Goal: Information Seeking & Learning: Learn about a topic

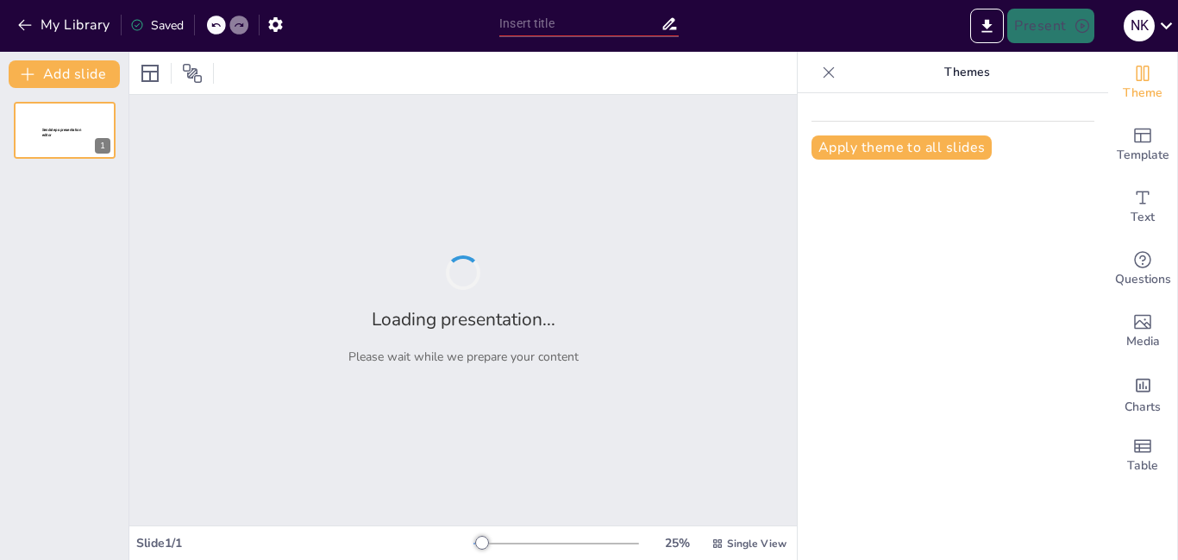
type input "Comparative Analysis of Pricing for Popular Presentation Tools"
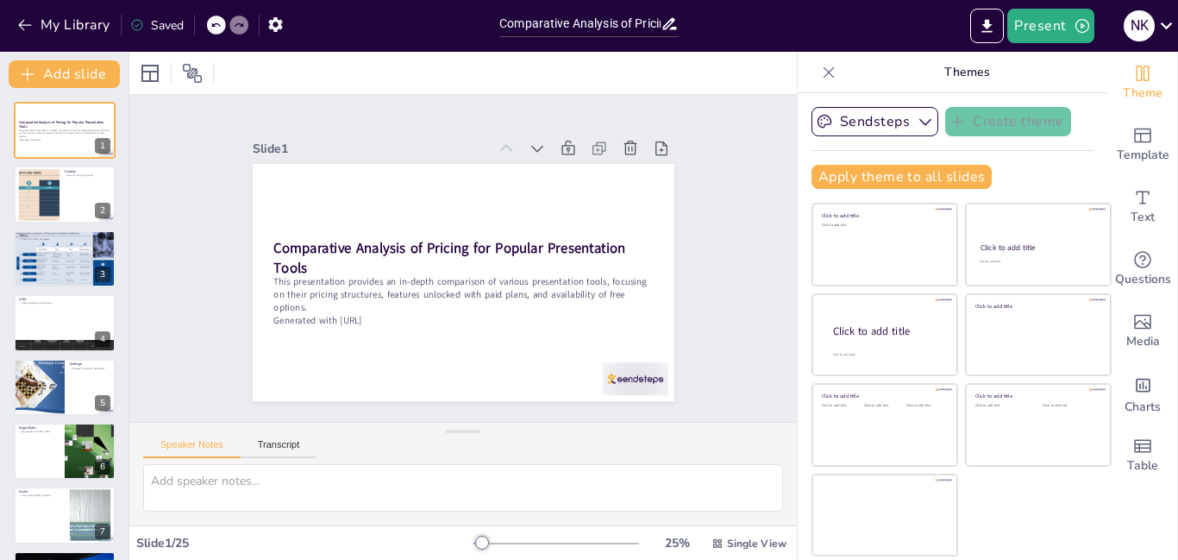
checkbox input "true"
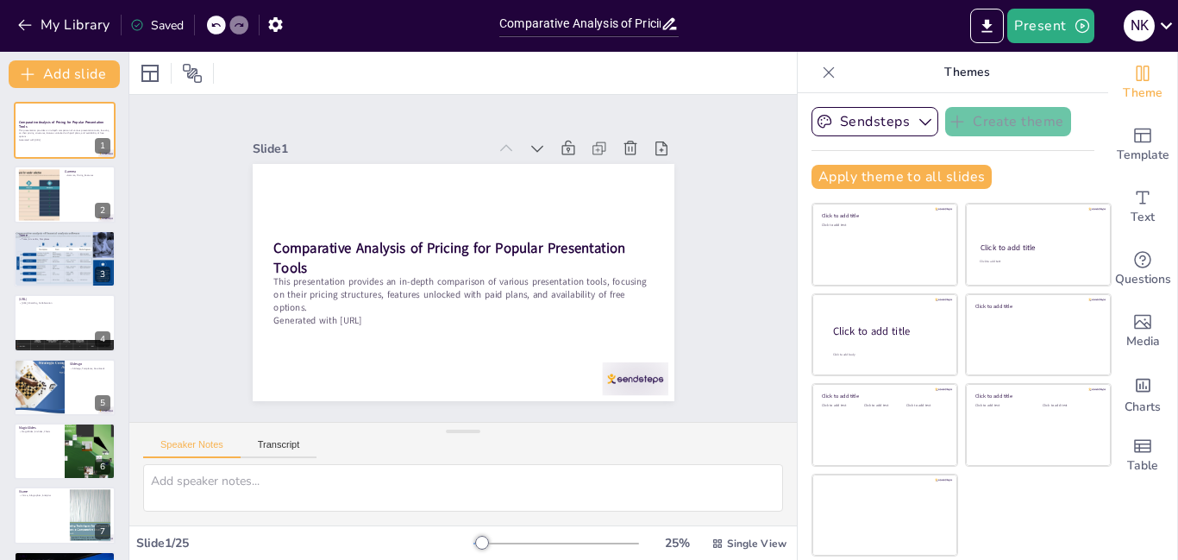
checkbox input "true"
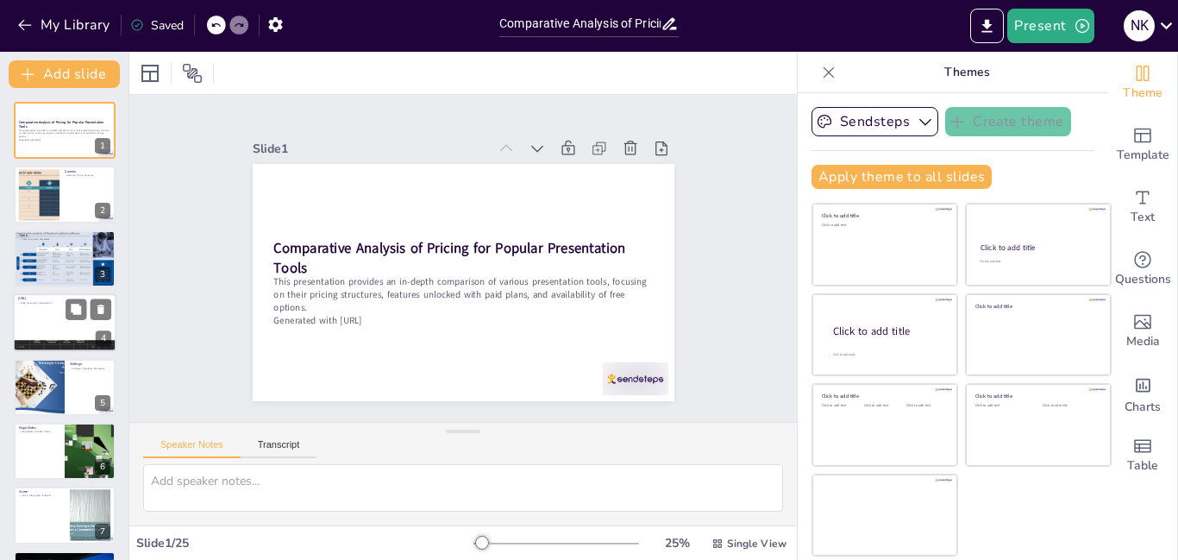
checkbox input "true"
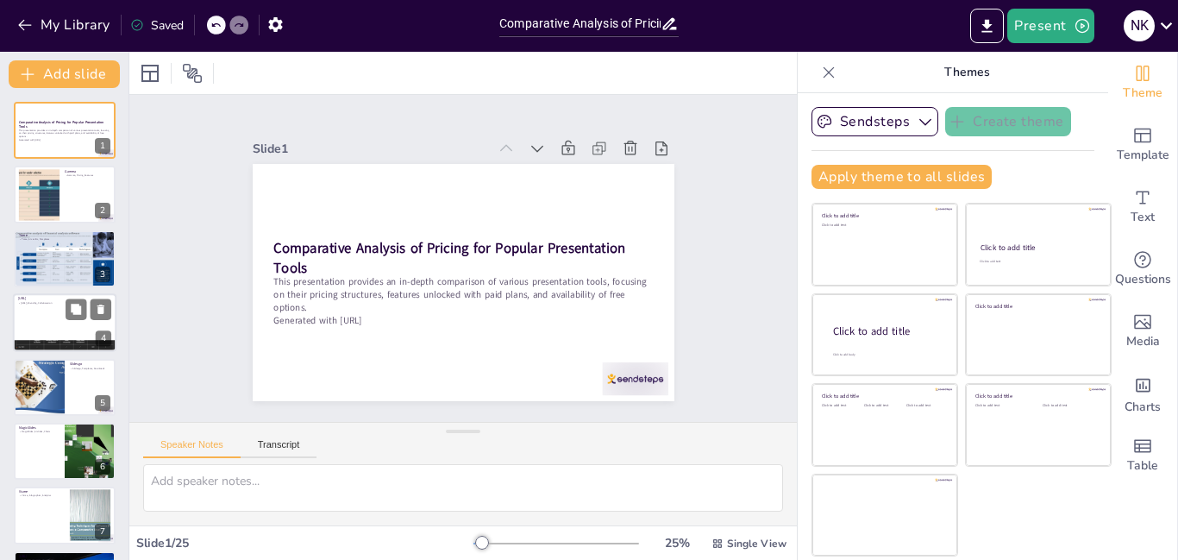
checkbox input "true"
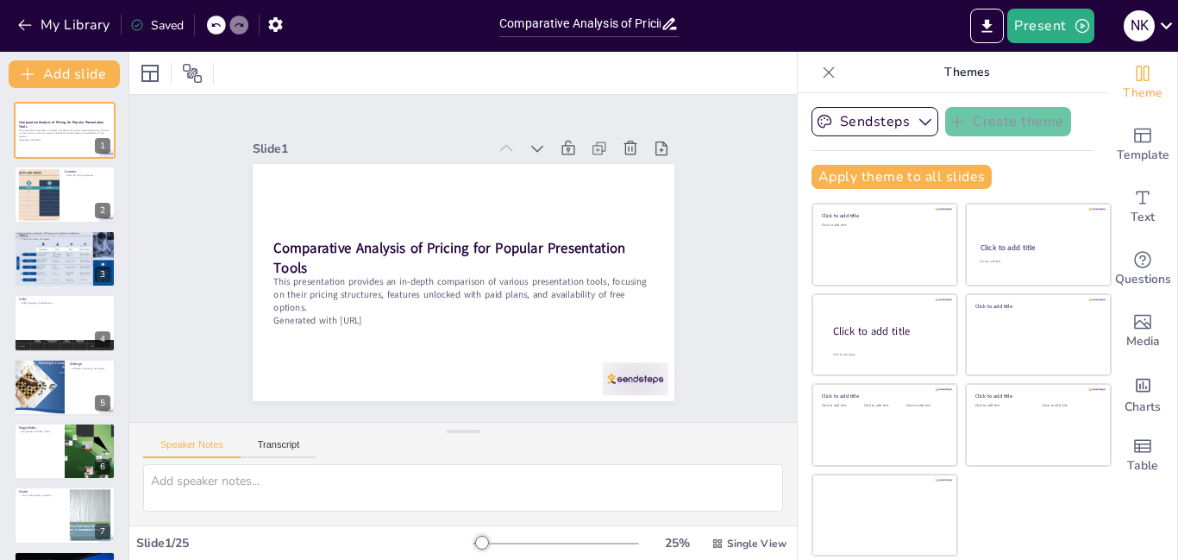
checkbox input "true"
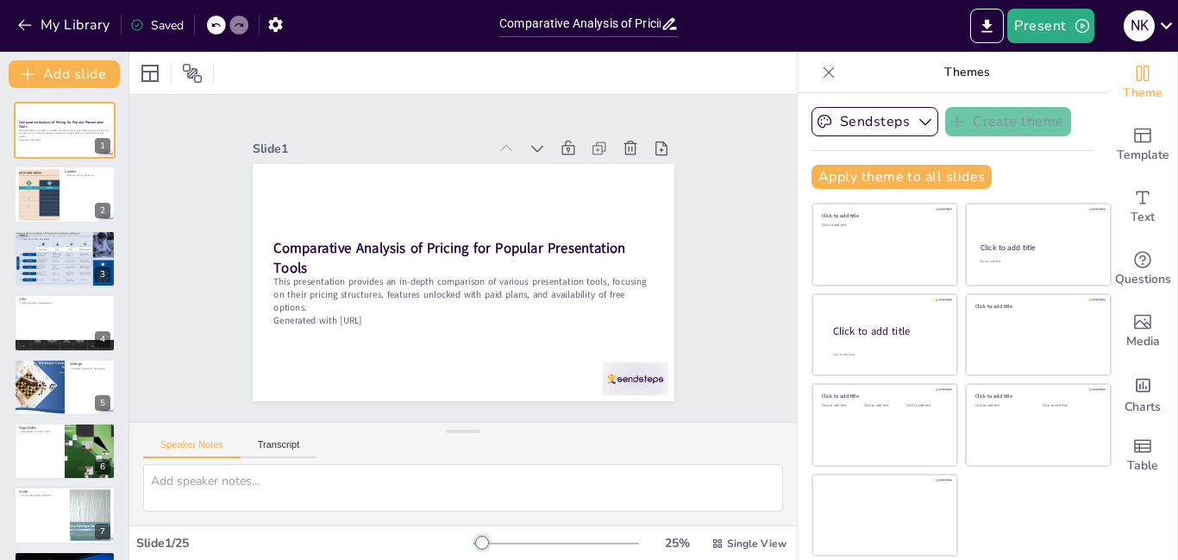
checkbox input "true"
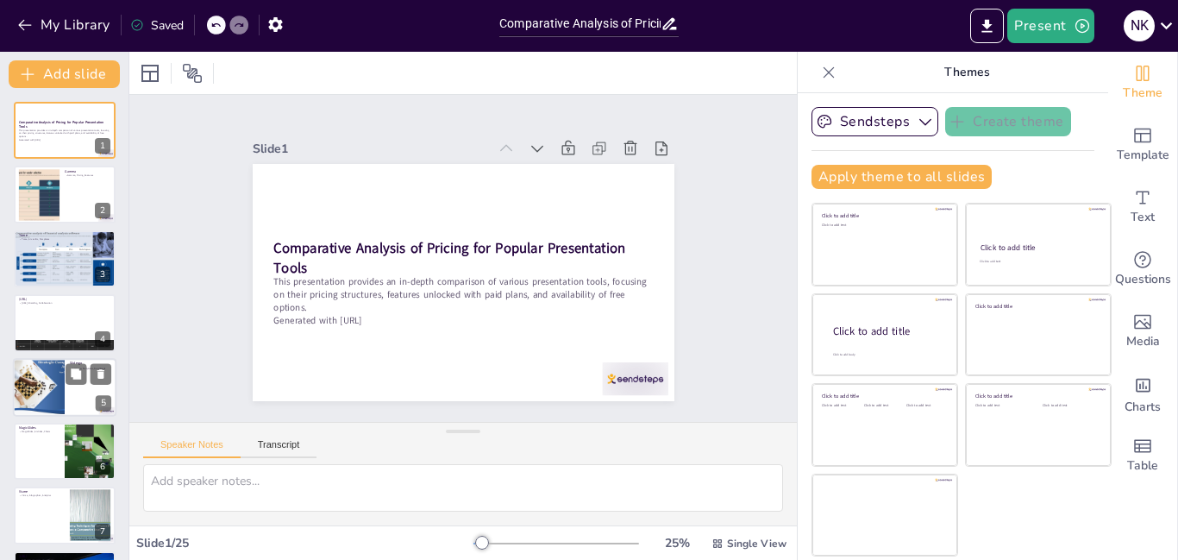
checkbox input "true"
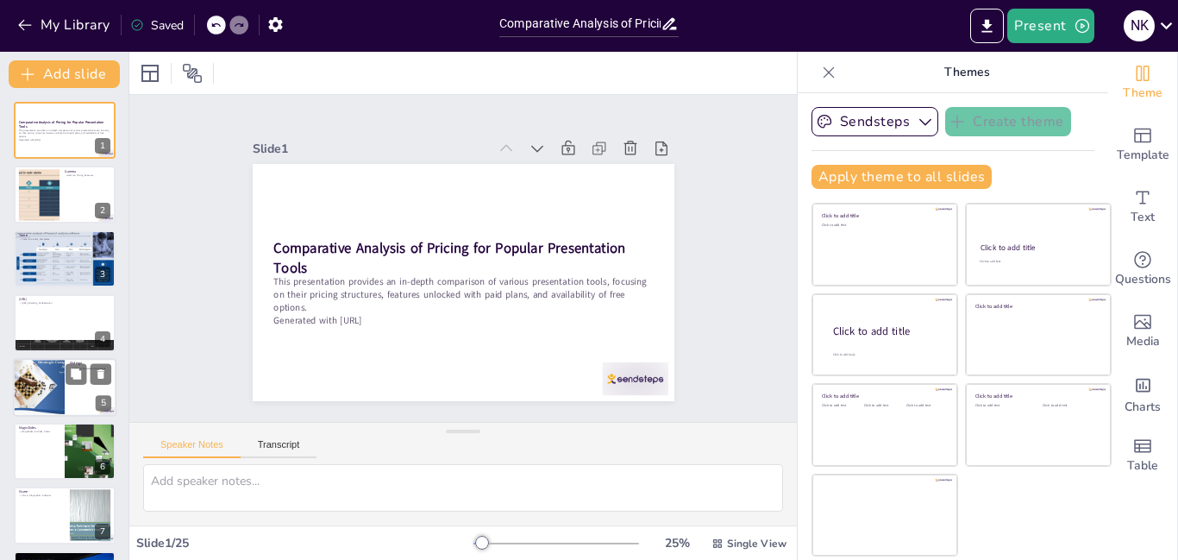
checkbox input "true"
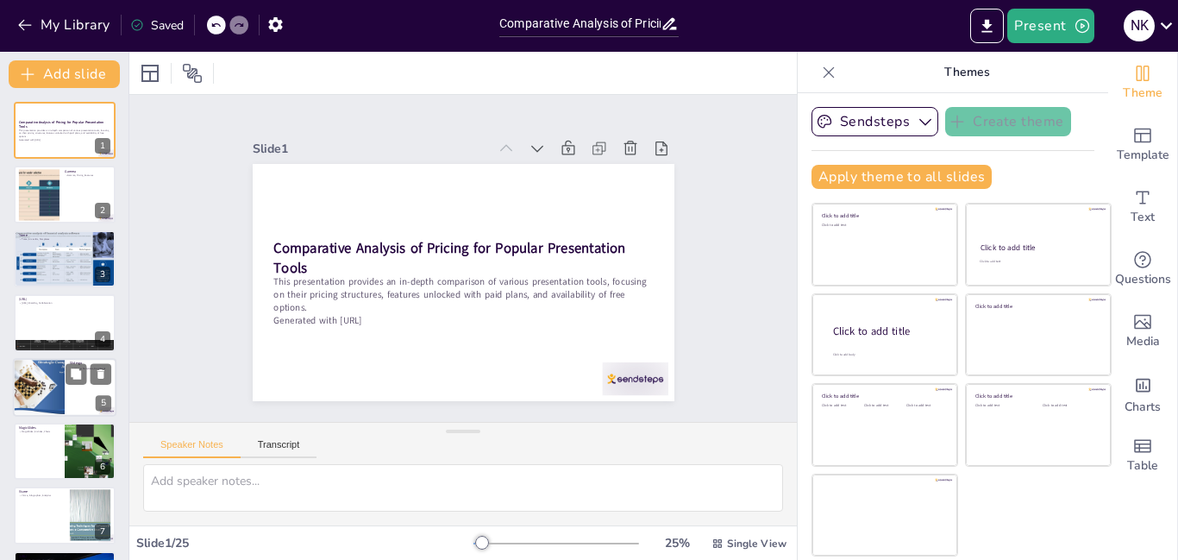
checkbox input "true"
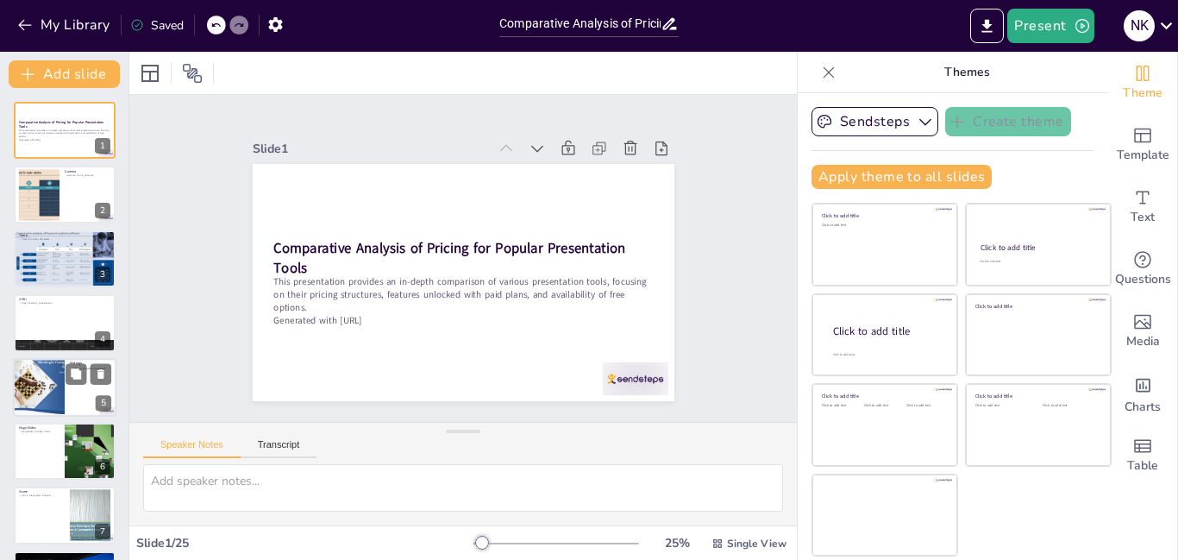
checkbox input "true"
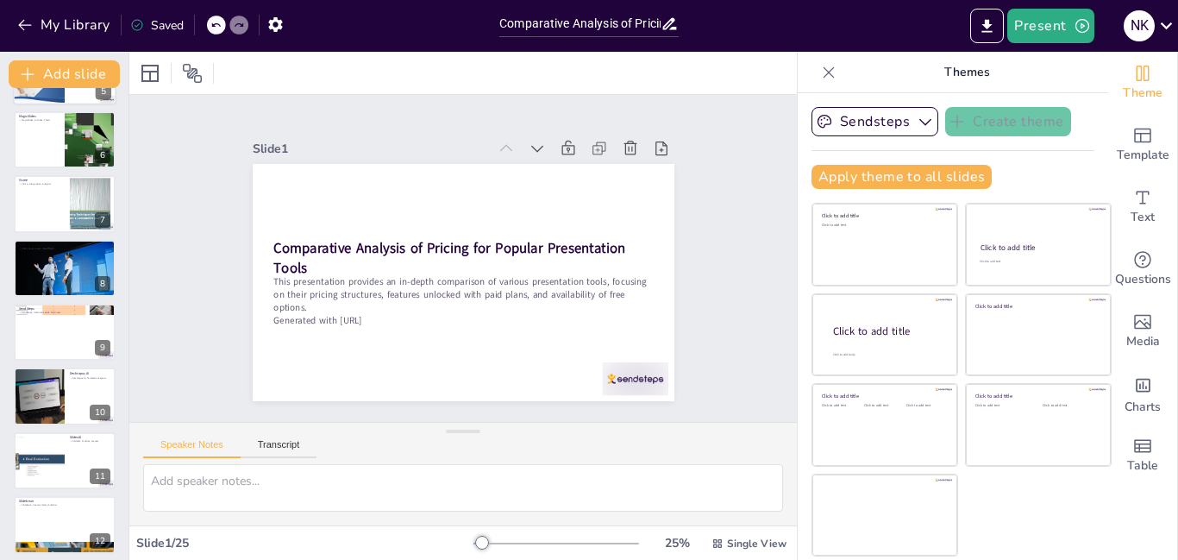
checkbox input "true"
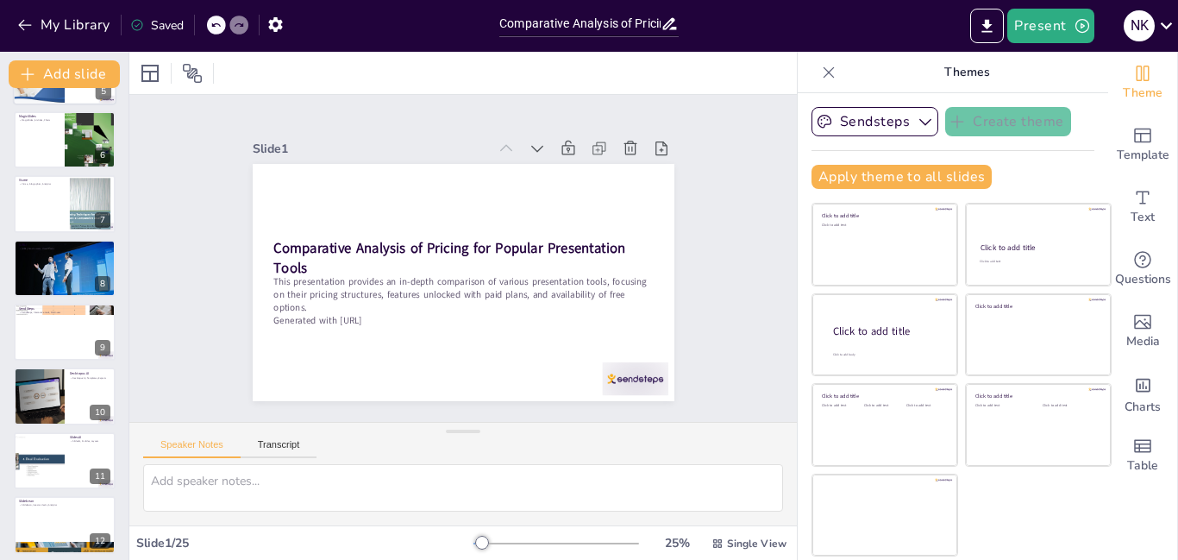
checkbox input "true"
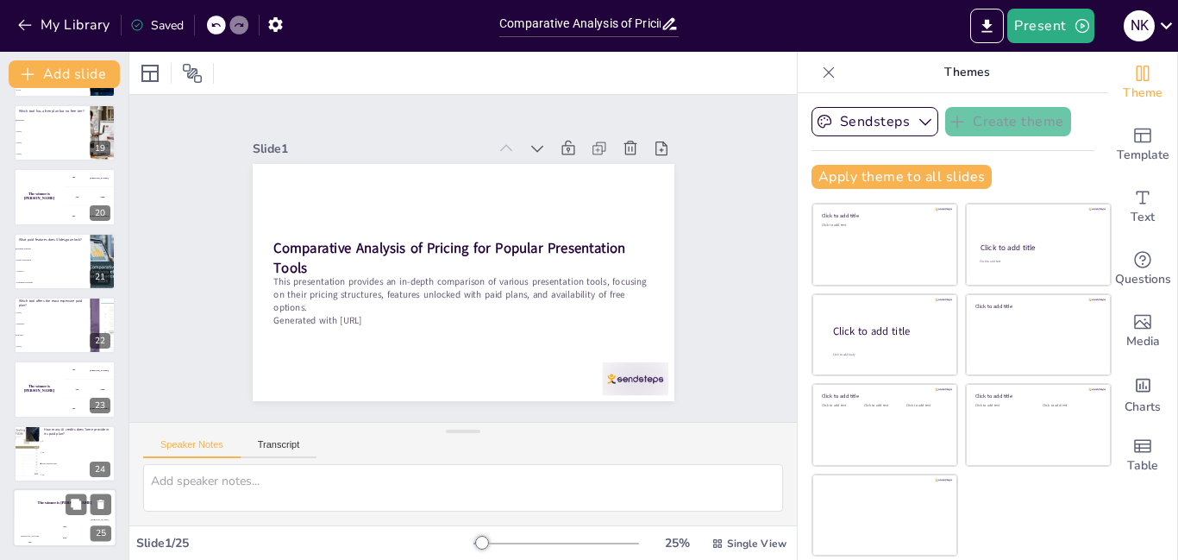
checkbox input "true"
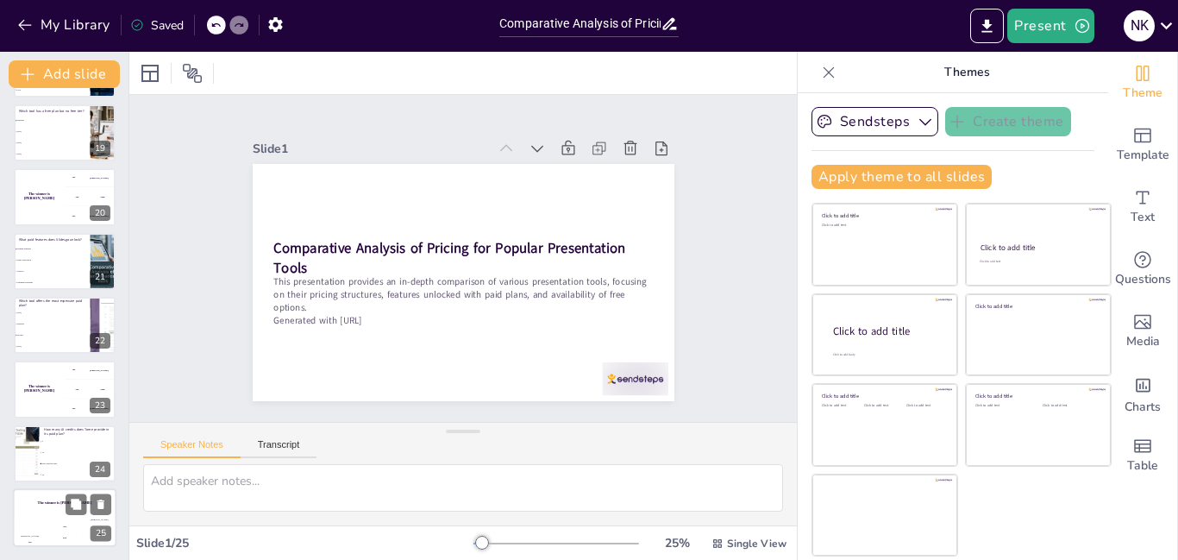
checkbox input "true"
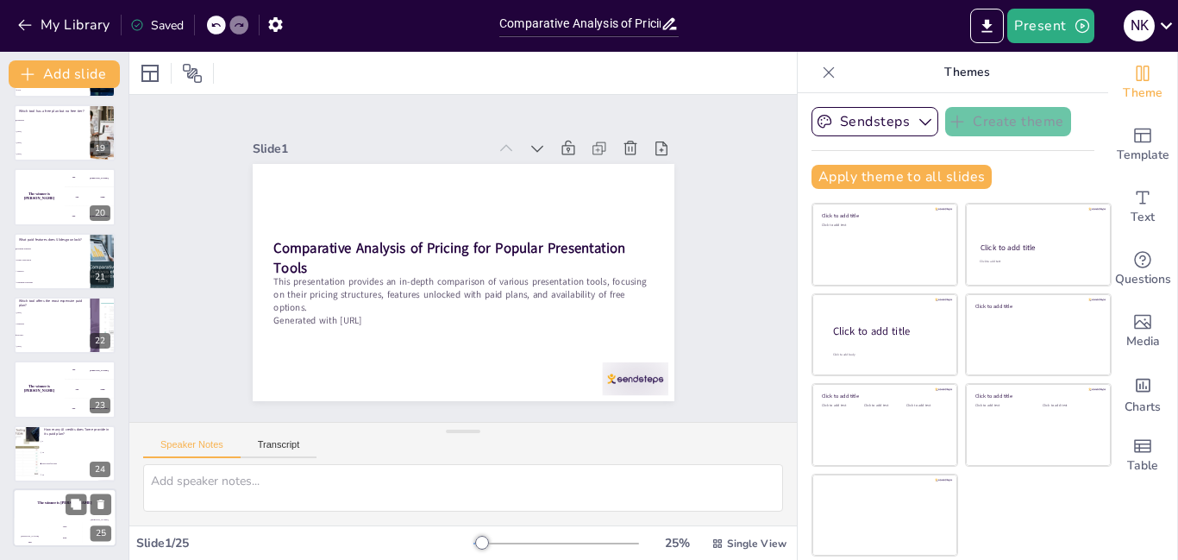
checkbox input "true"
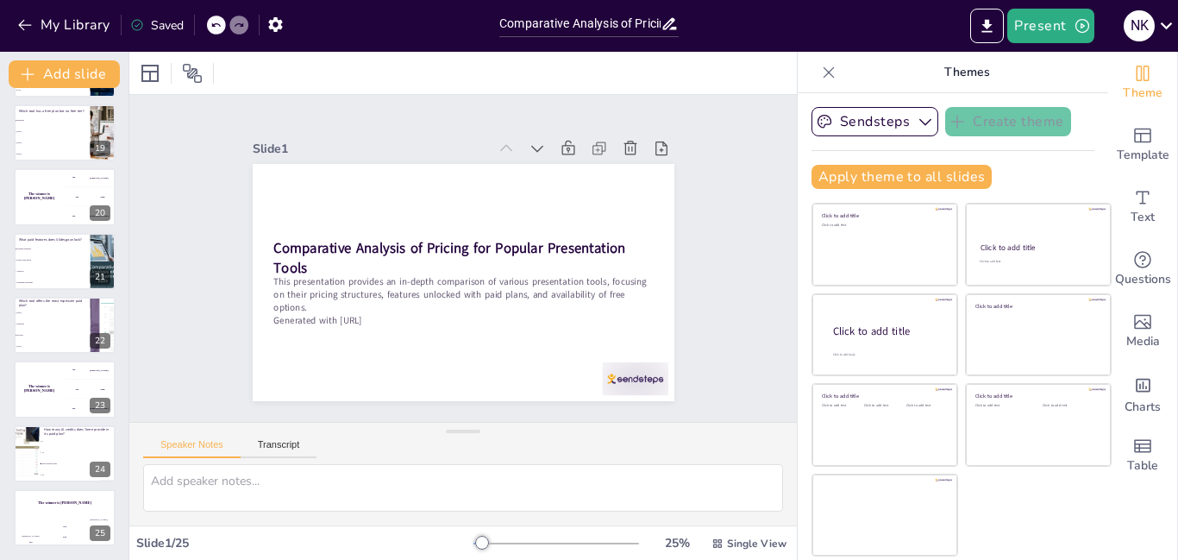
checkbox input "true"
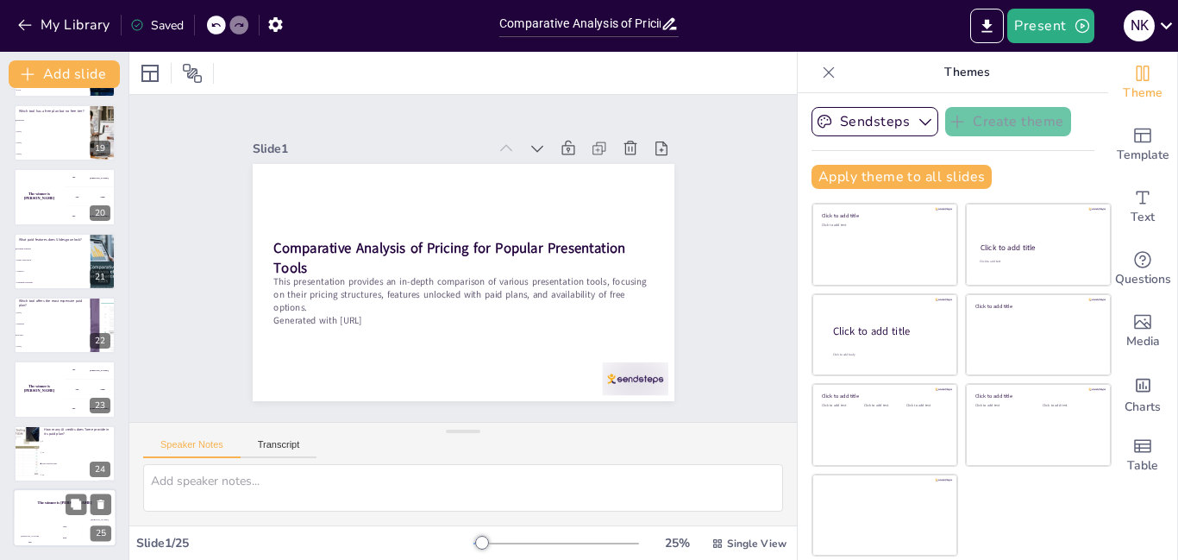
checkbox input "true"
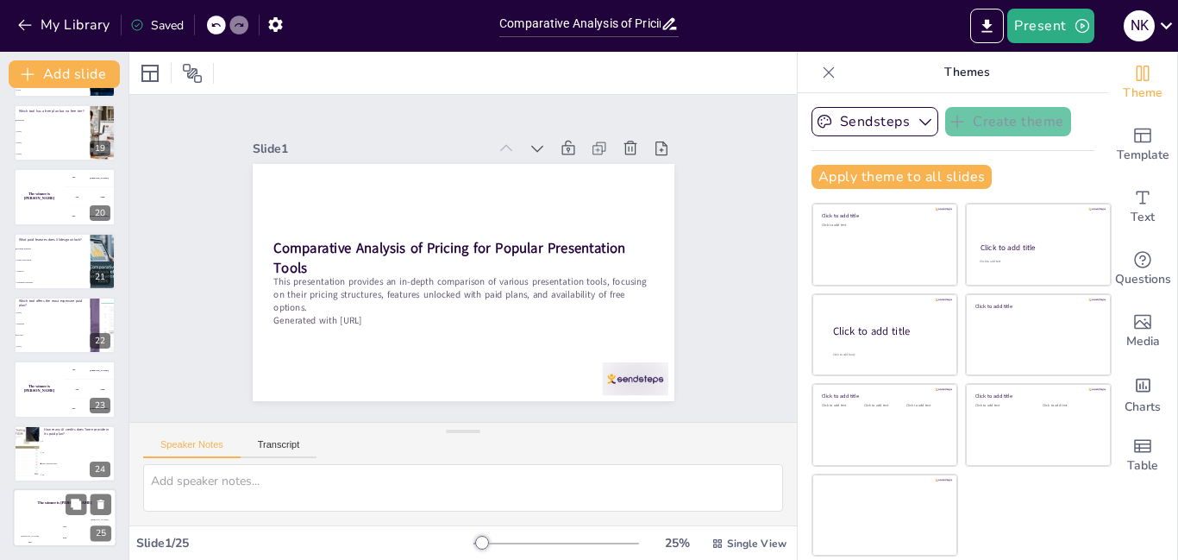
checkbox input "true"
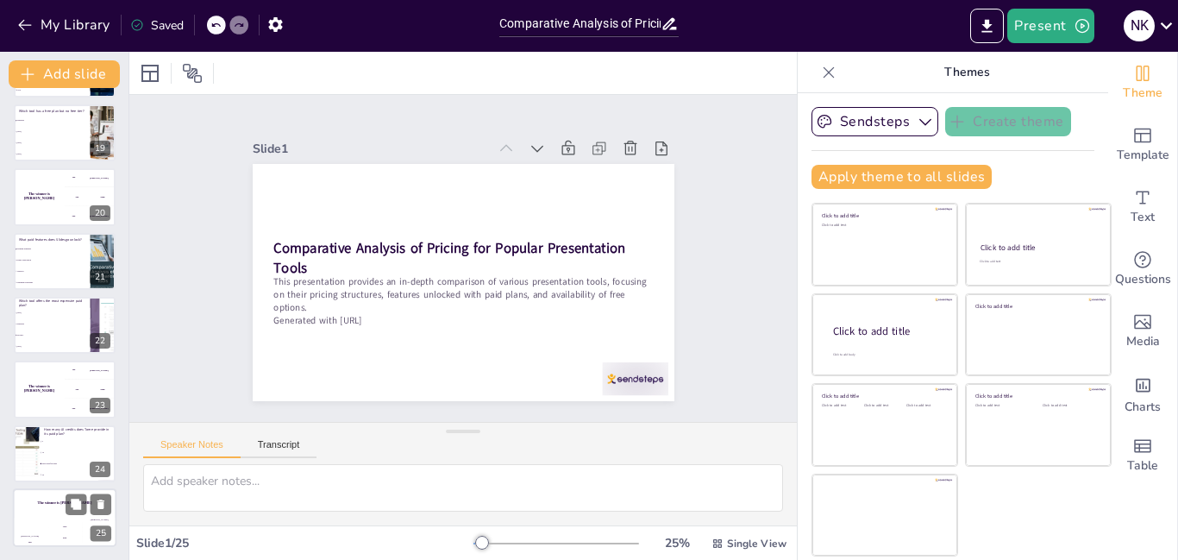
checkbox input "true"
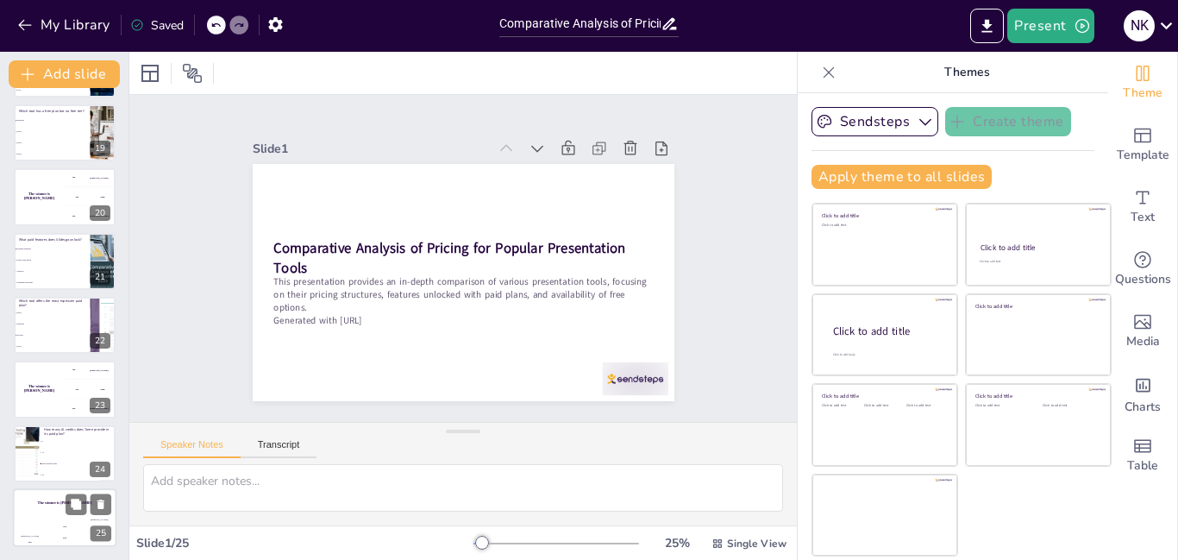
checkbox input "true"
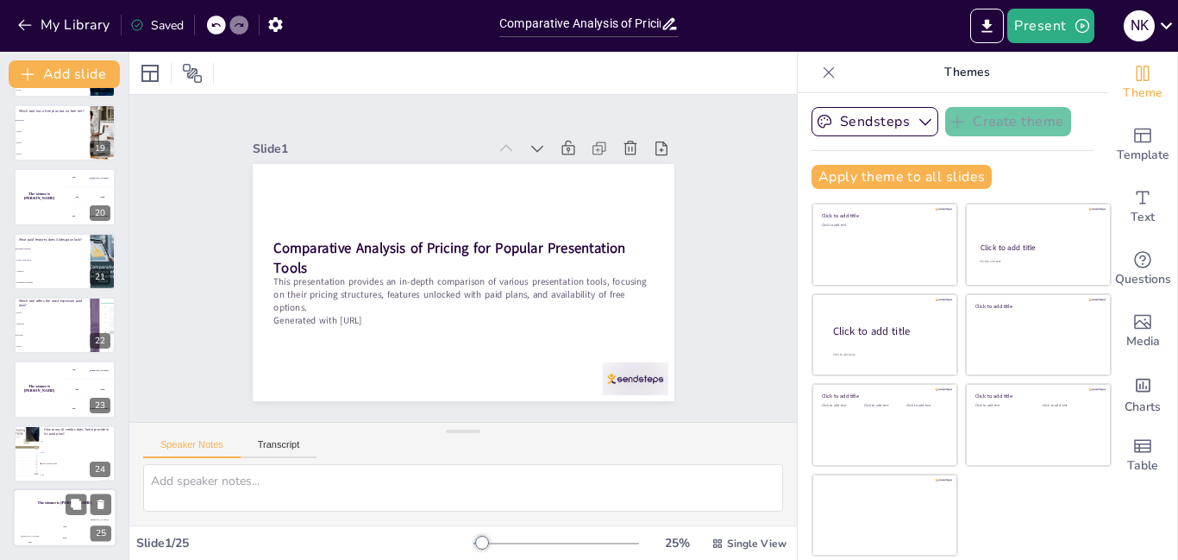
checkbox input "true"
click at [64, 512] on div "The winner is [PERSON_NAME]" at bounding box center [64, 502] width 103 height 29
checkbox input "true"
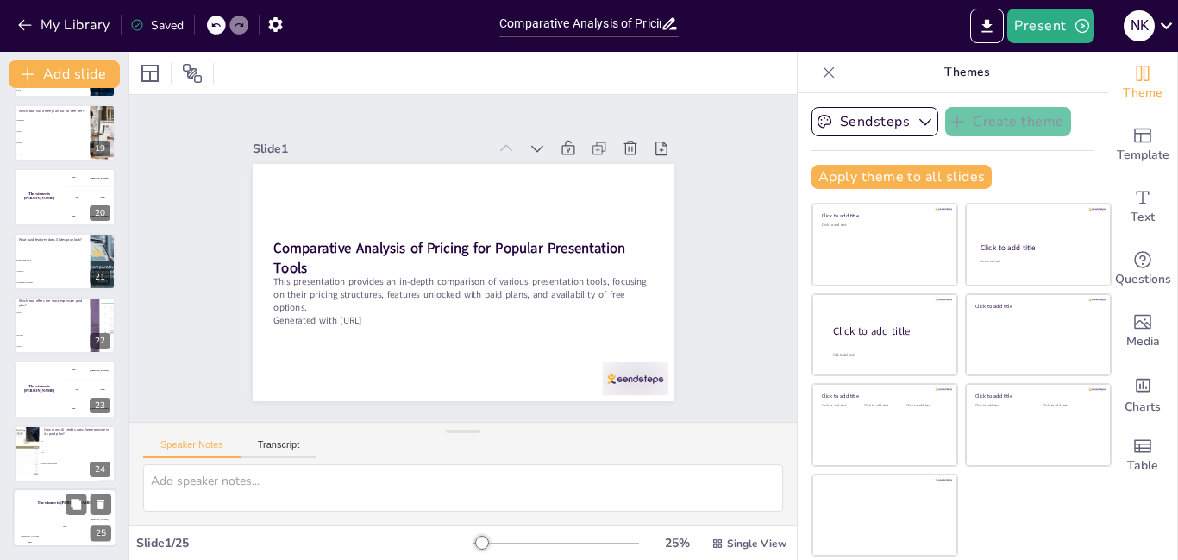
checkbox input "true"
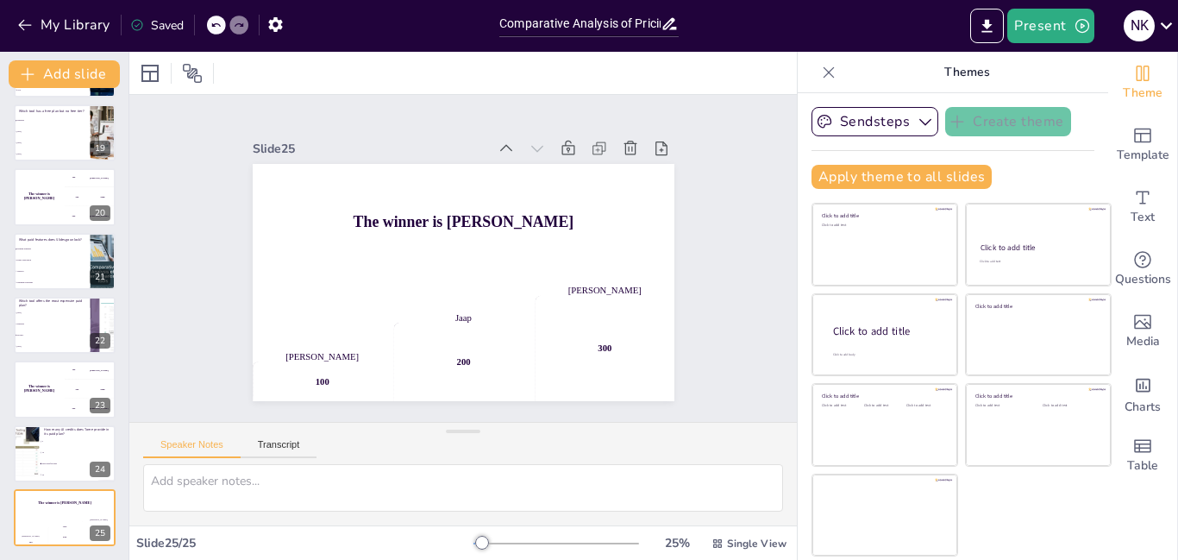
checkbox input "true"
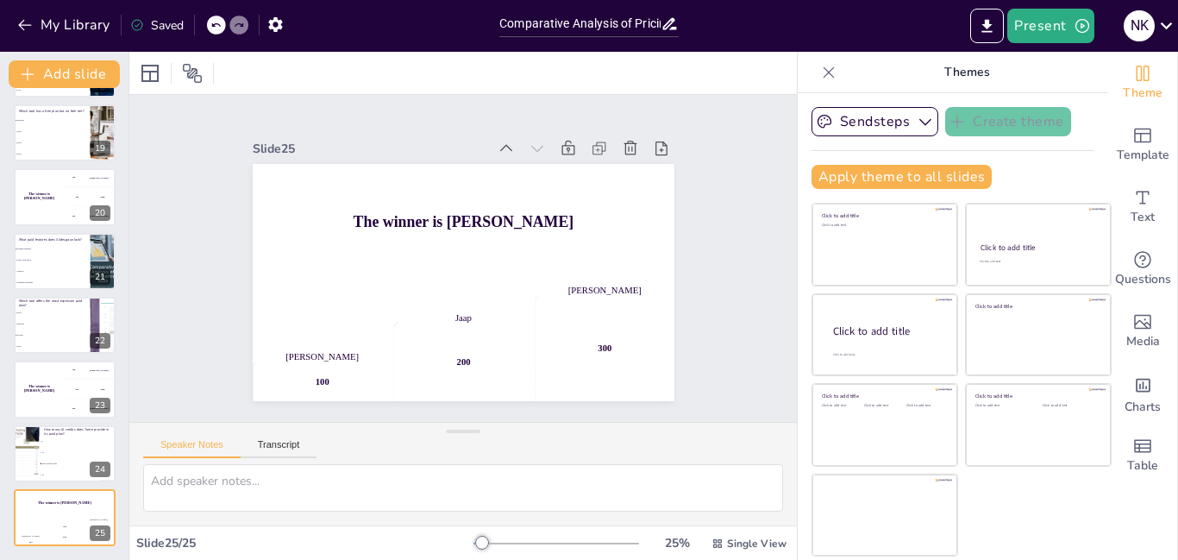
checkbox input "true"
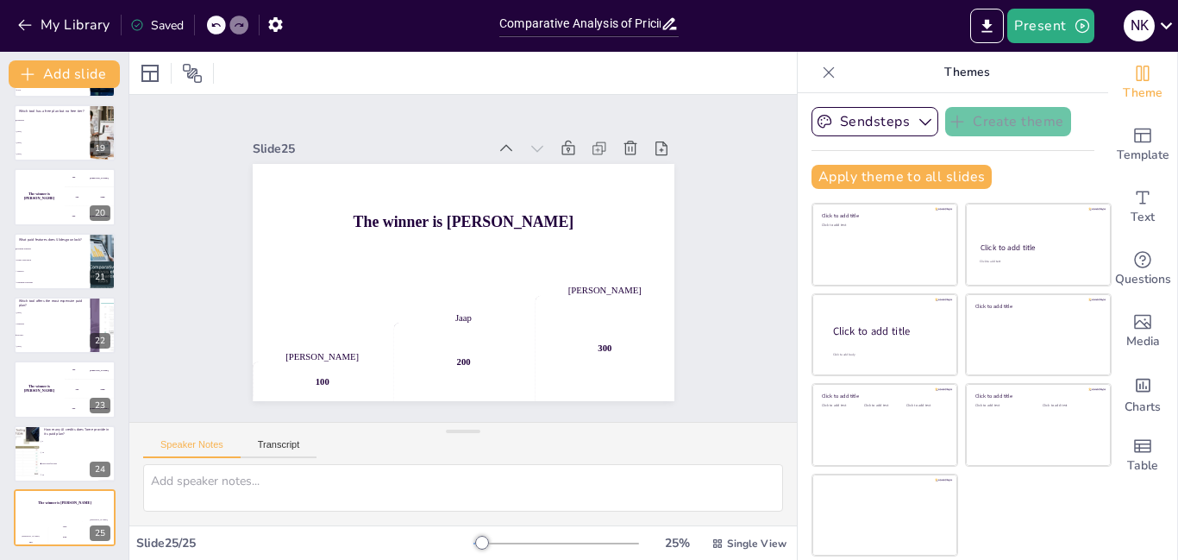
checkbox input "true"
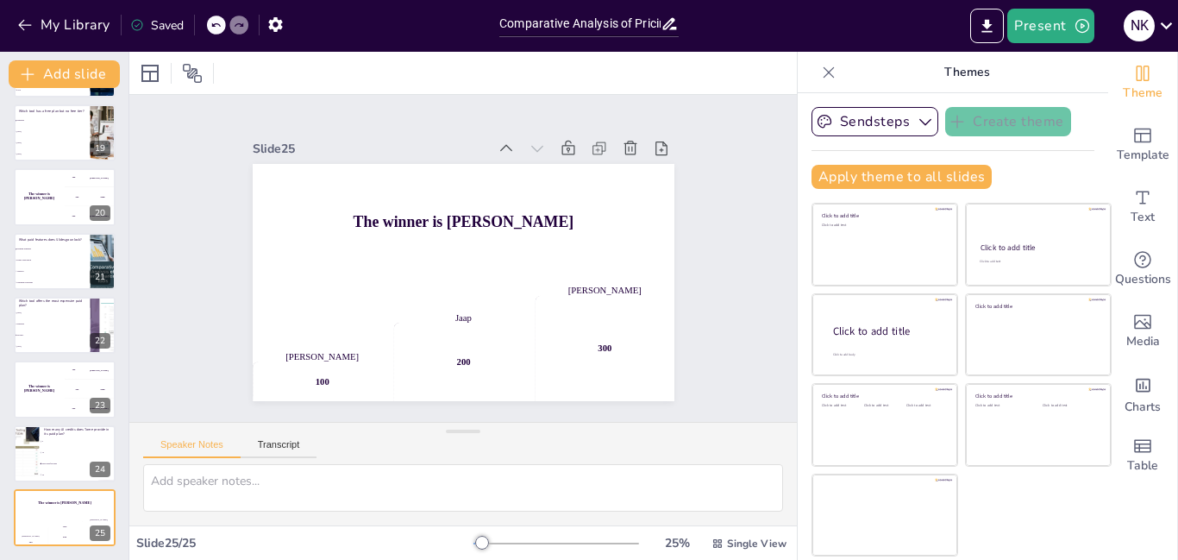
checkbox input "true"
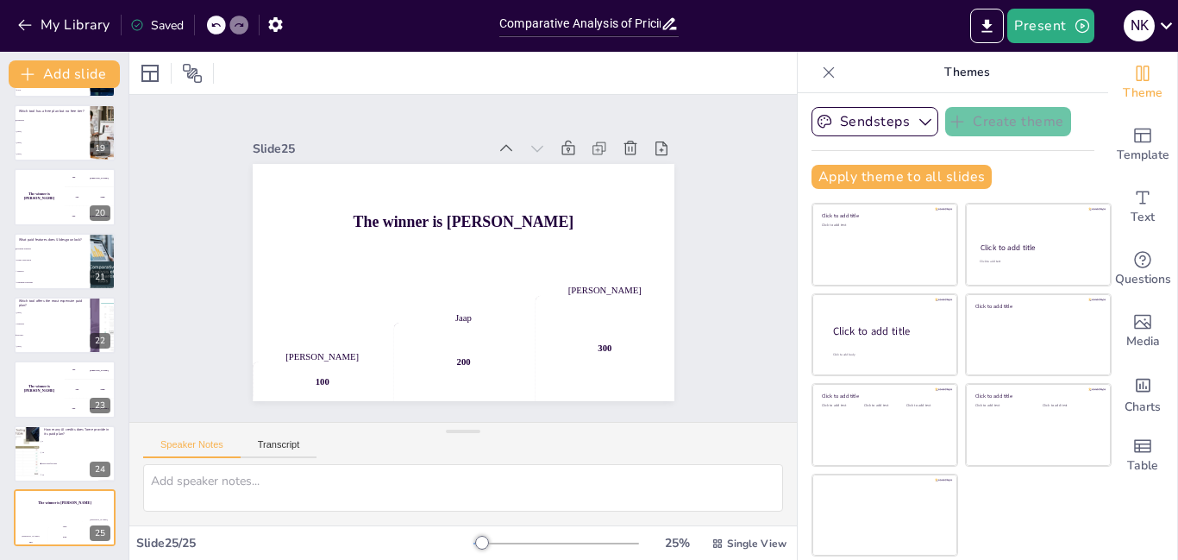
checkbox input "true"
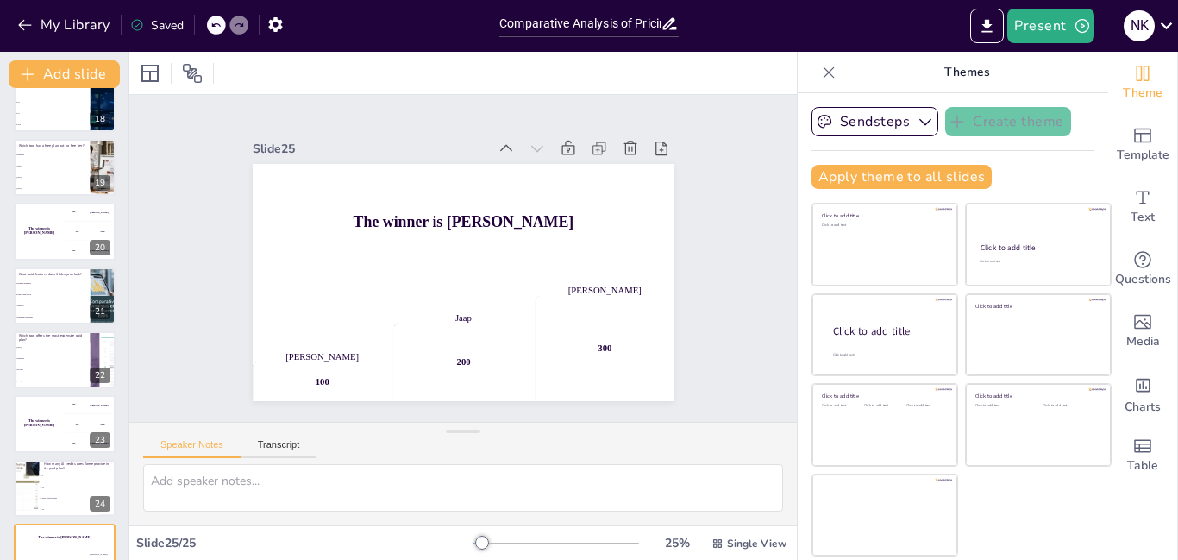
checkbox input "true"
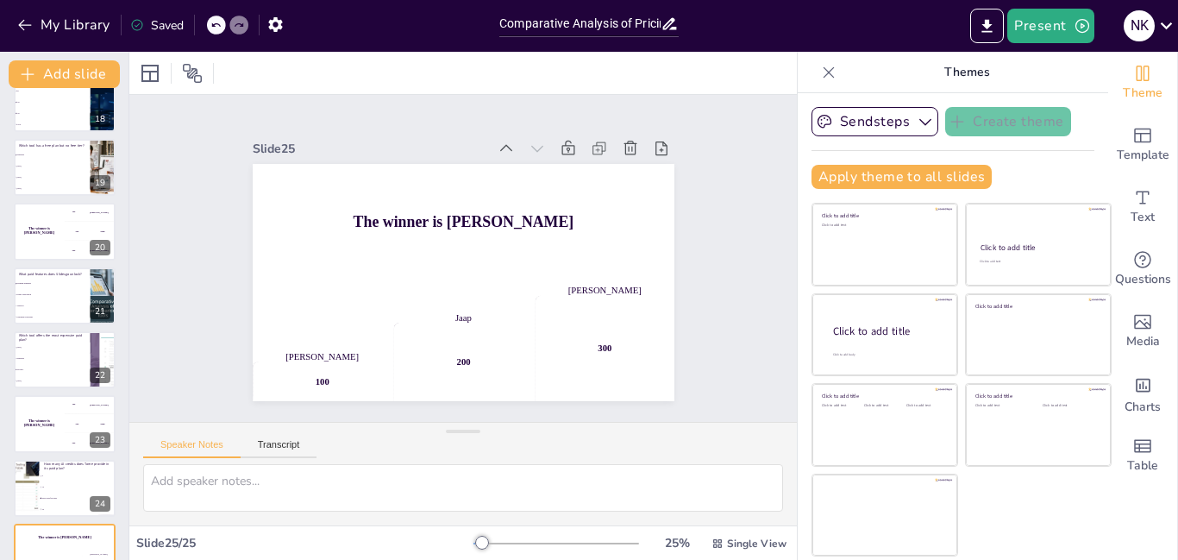
checkbox input "true"
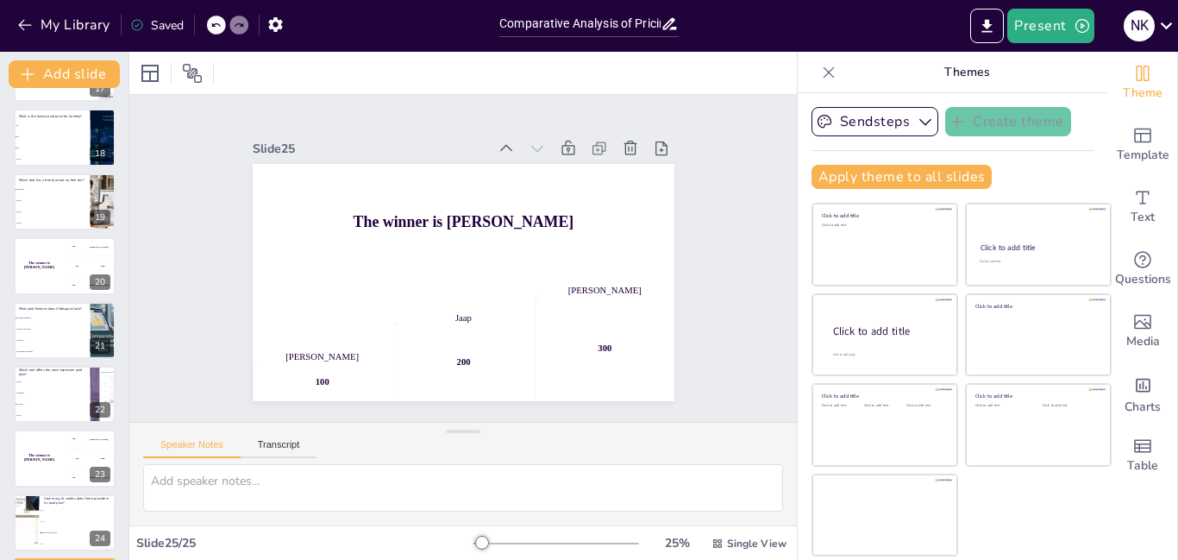
checkbox input "true"
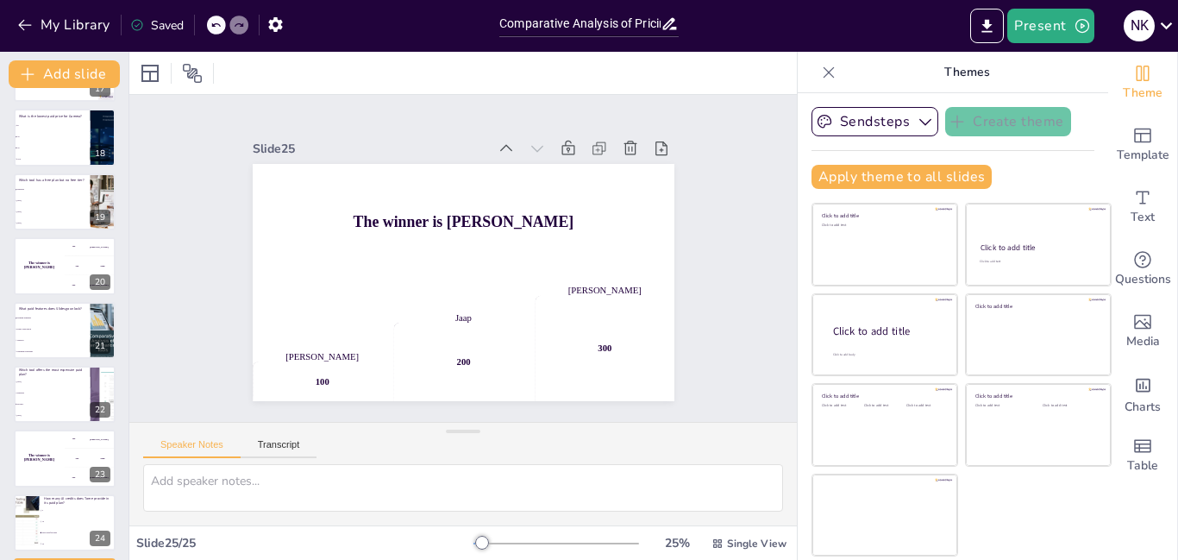
checkbox input "true"
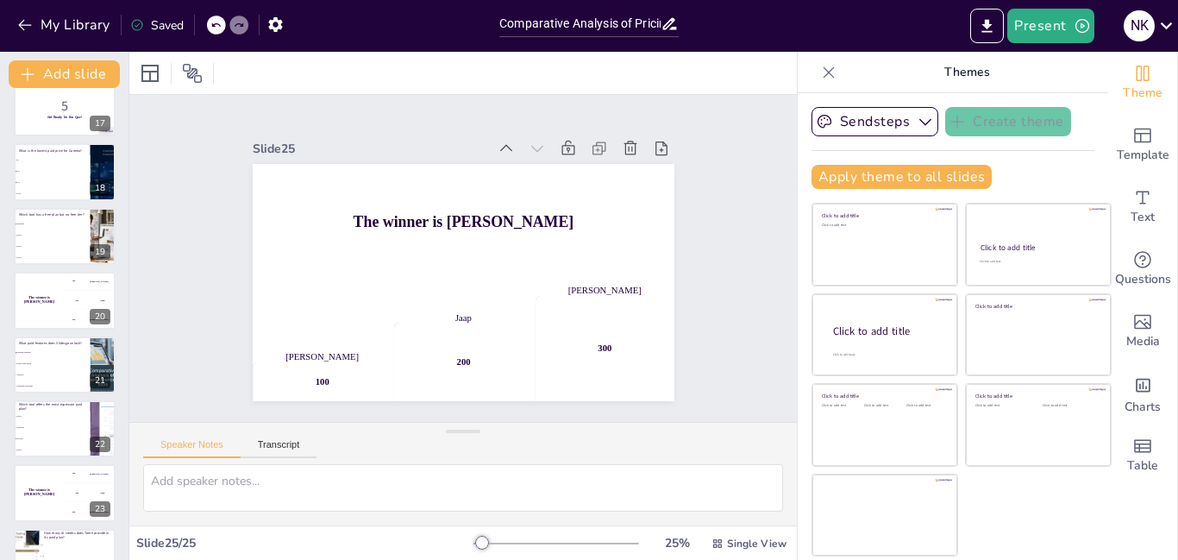
checkbox input "true"
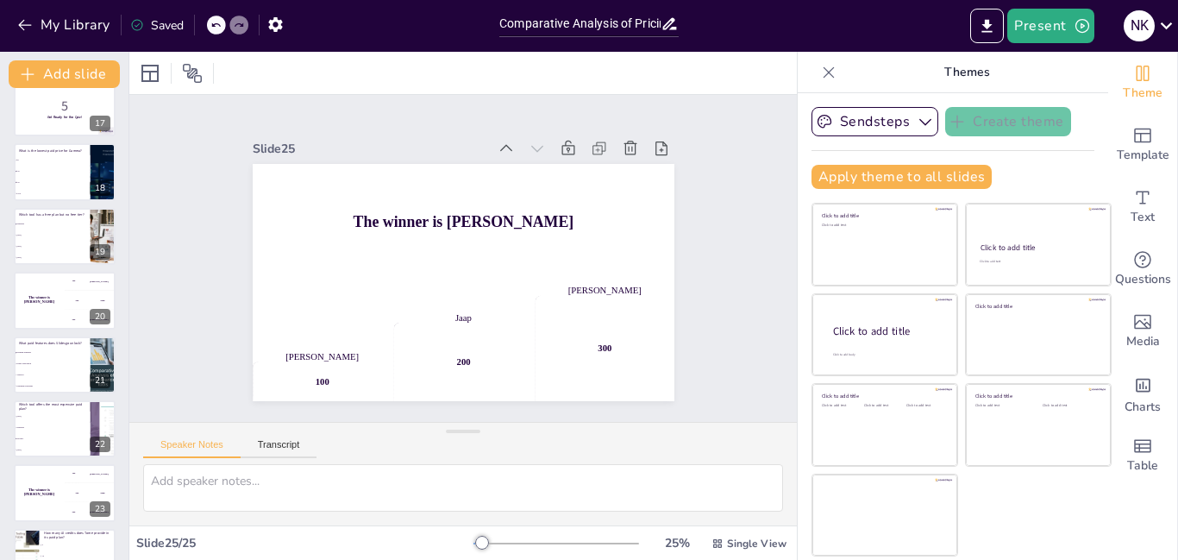
checkbox input "true"
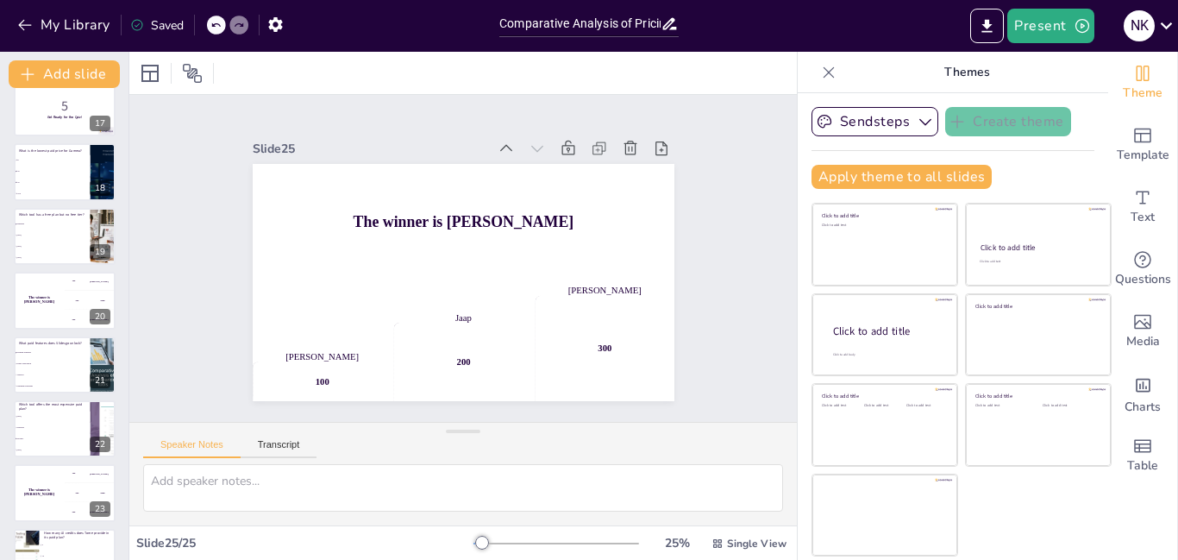
checkbox input "true"
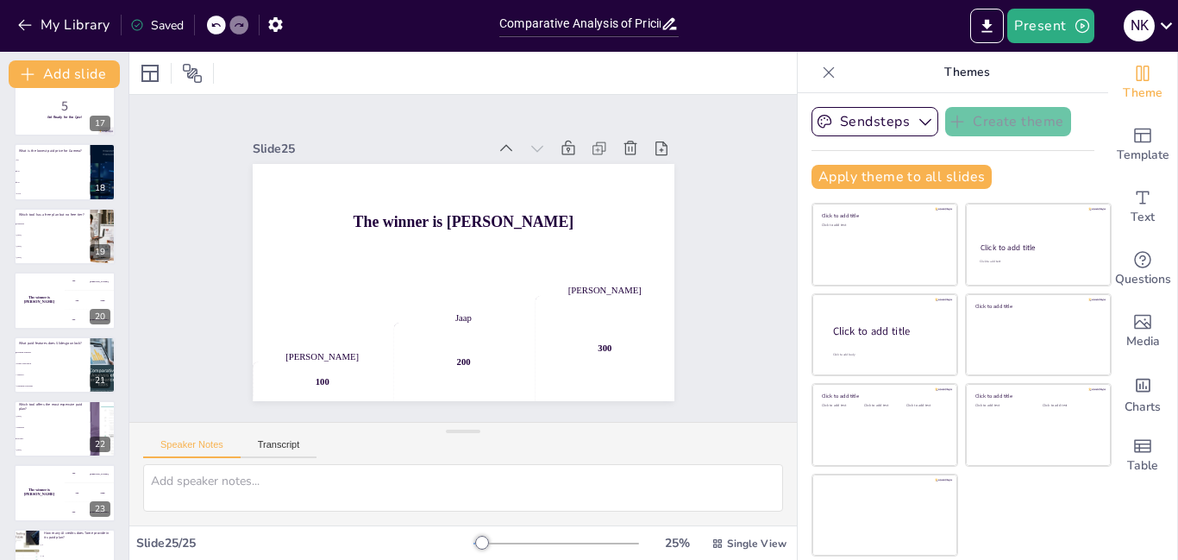
checkbox input "true"
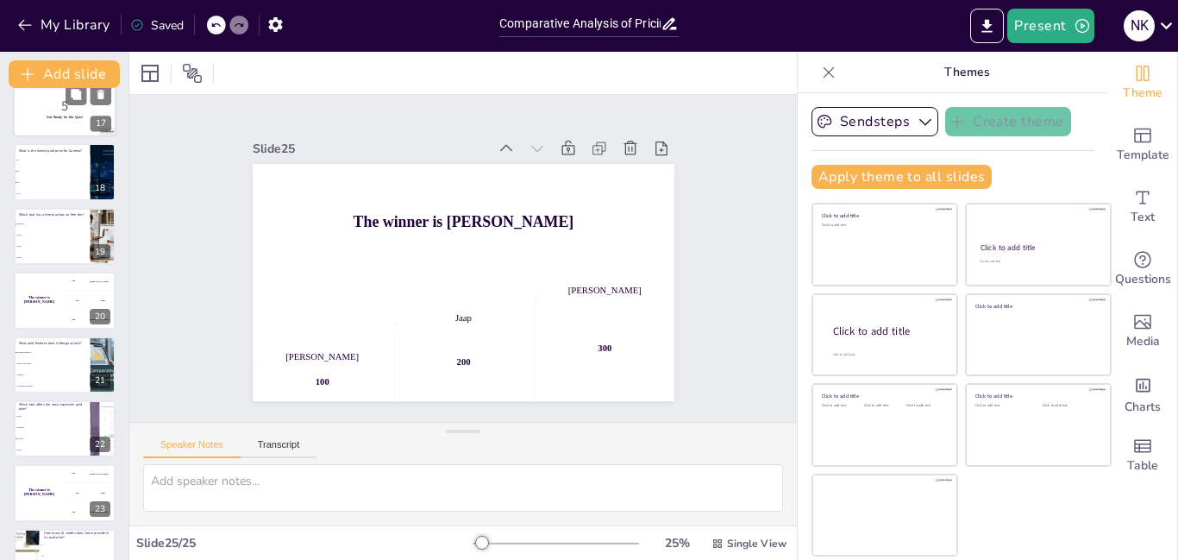
checkbox input "true"
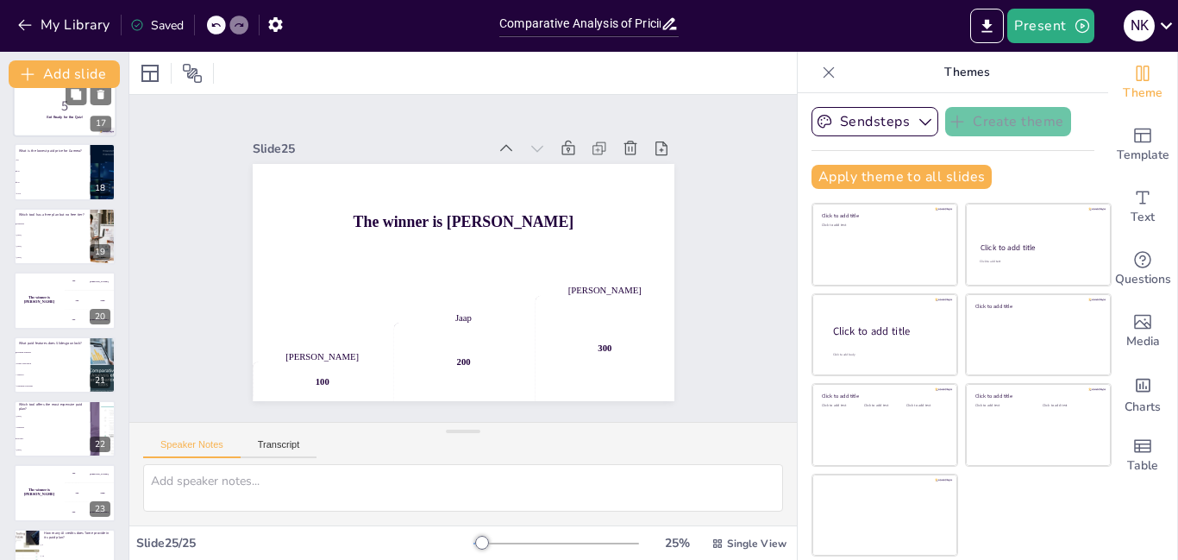
checkbox input "true"
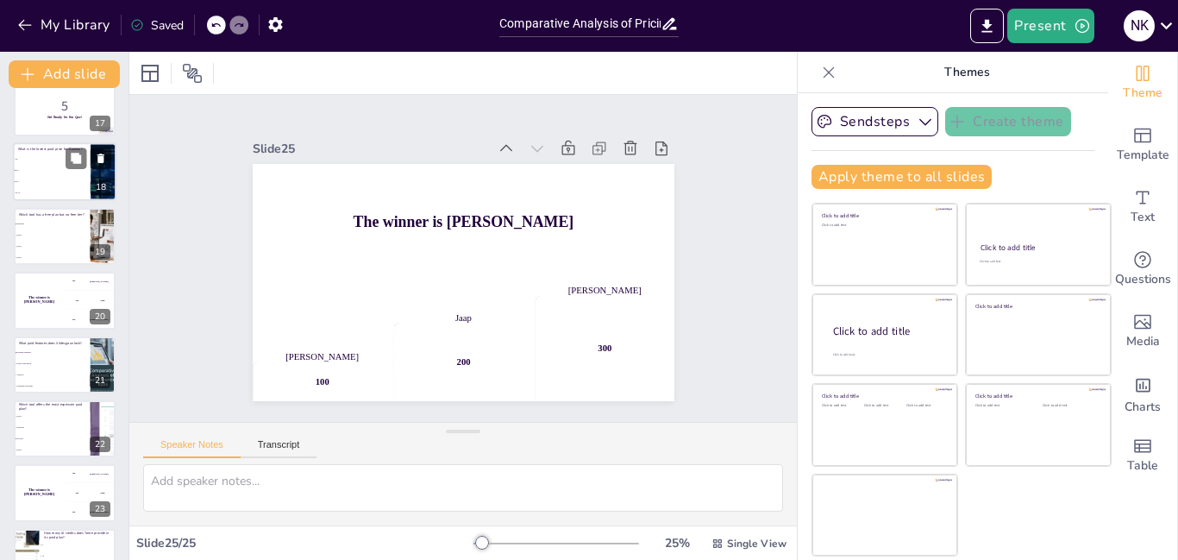
checkbox input "true"
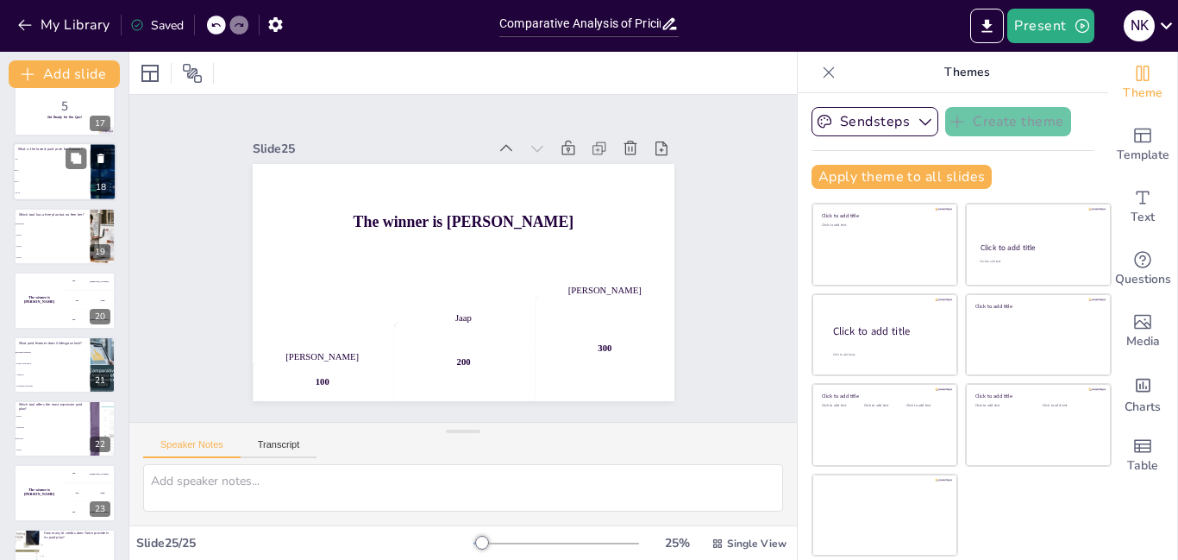
checkbox input "true"
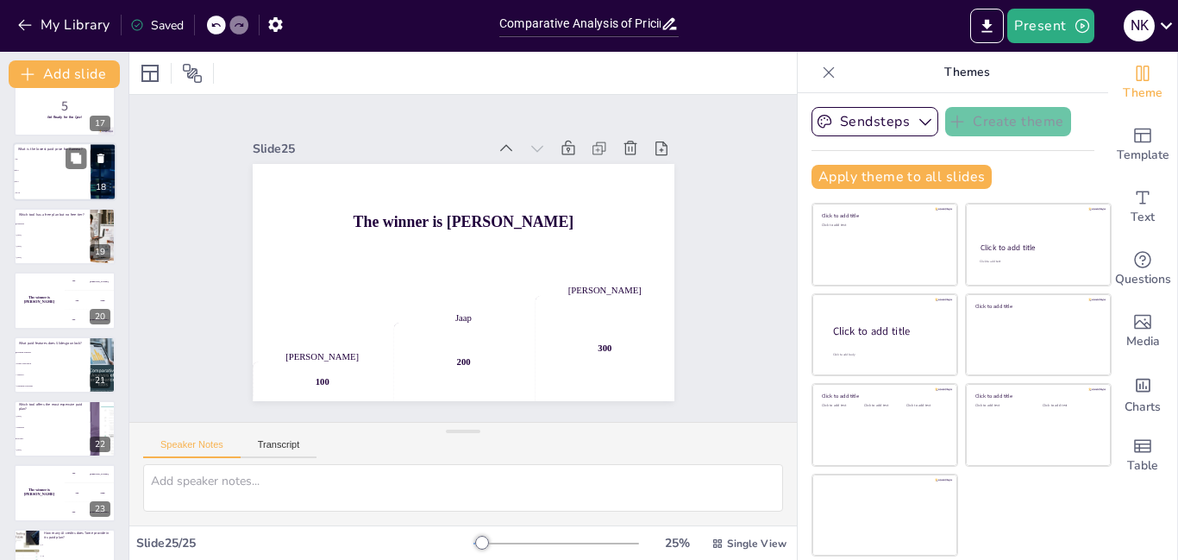
checkbox input "true"
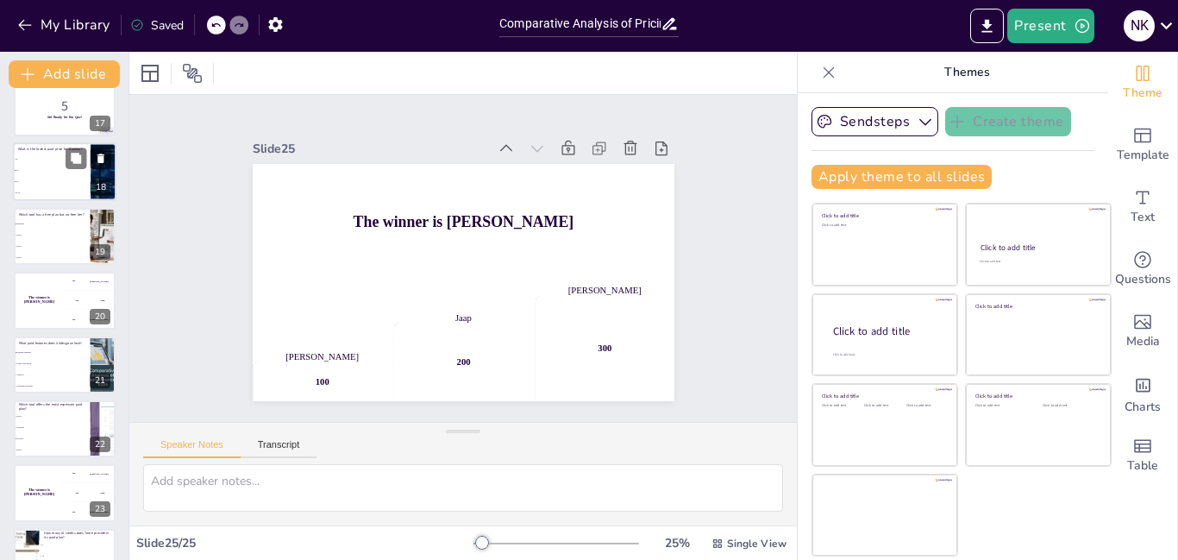
checkbox input "true"
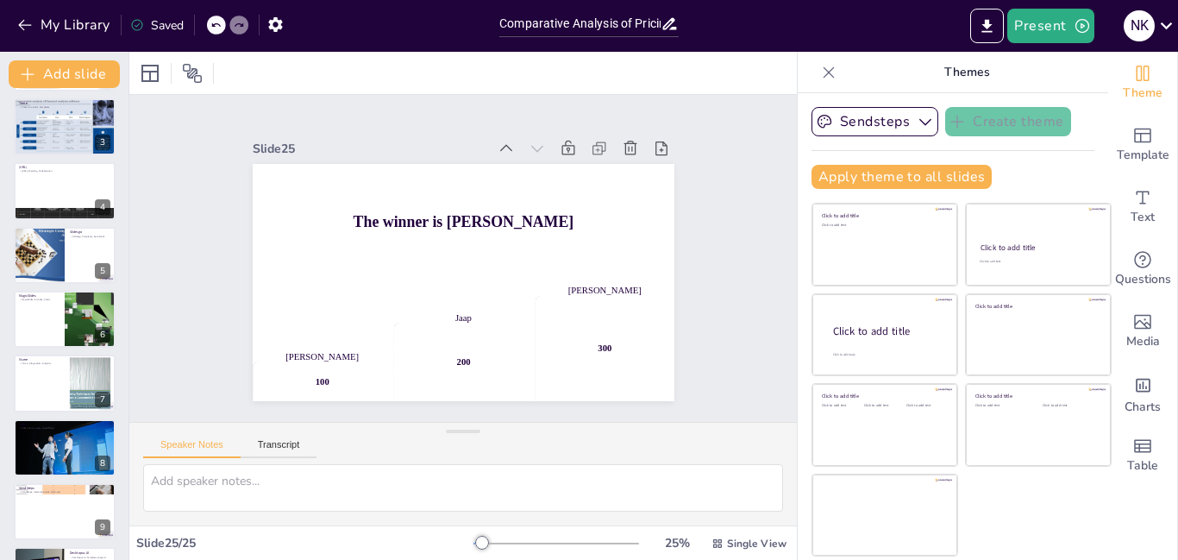
scroll to position [0, 0]
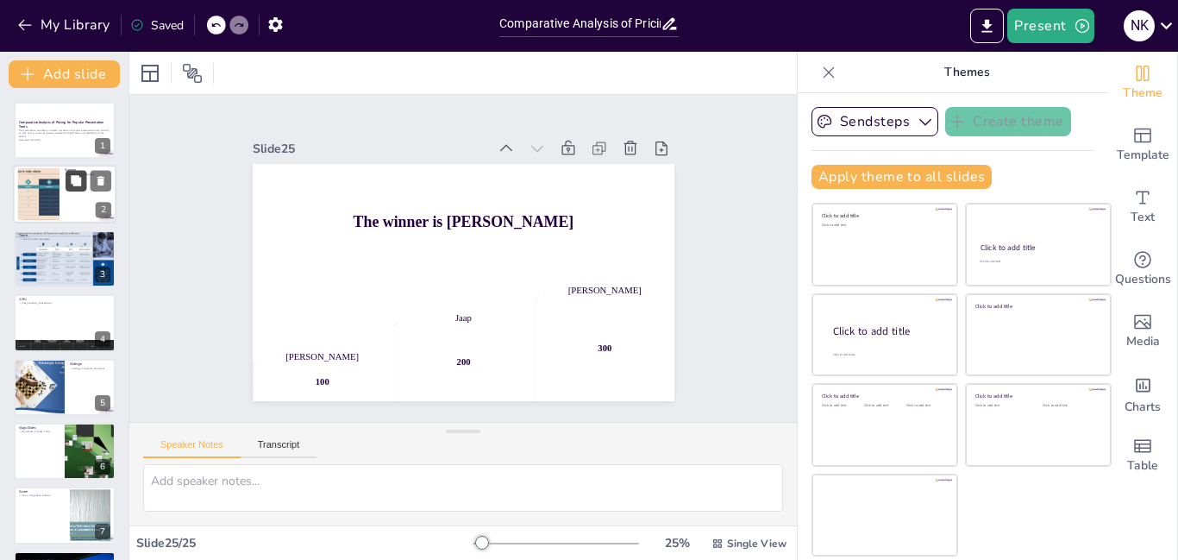
checkbox input "true"
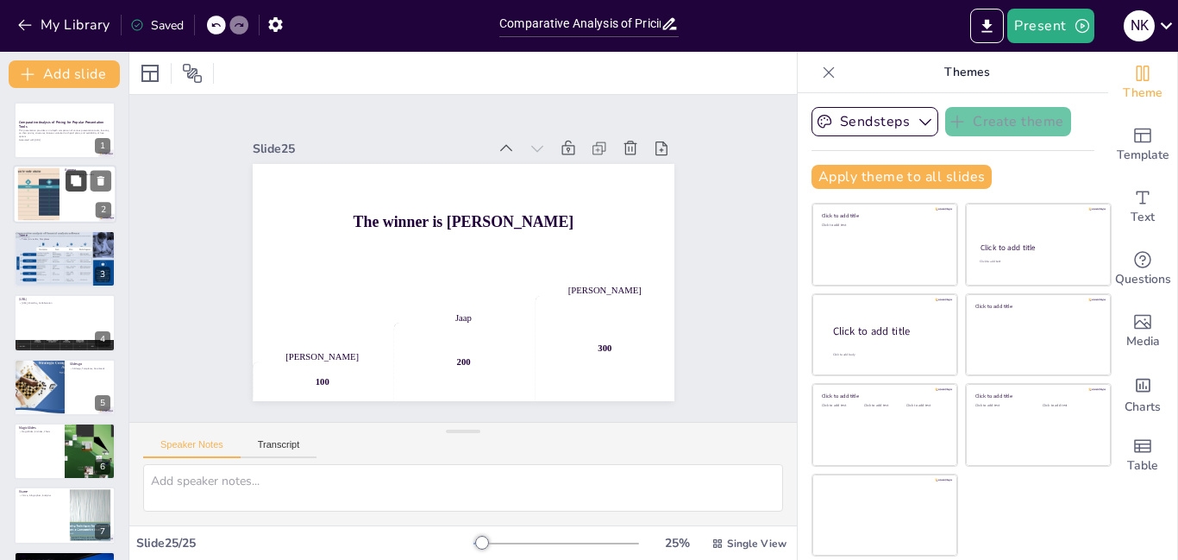
checkbox input "true"
click at [73, 188] on button at bounding box center [76, 181] width 21 height 21
type textarea "Gamma offers a free plan, which allows users to access basic features. The paid…"
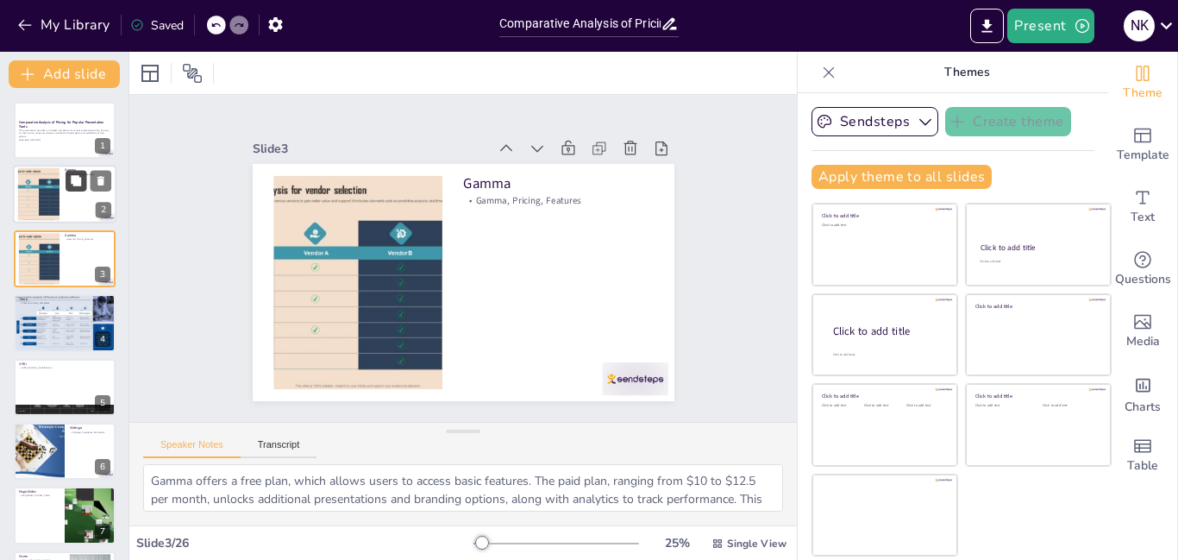
checkbox input "true"
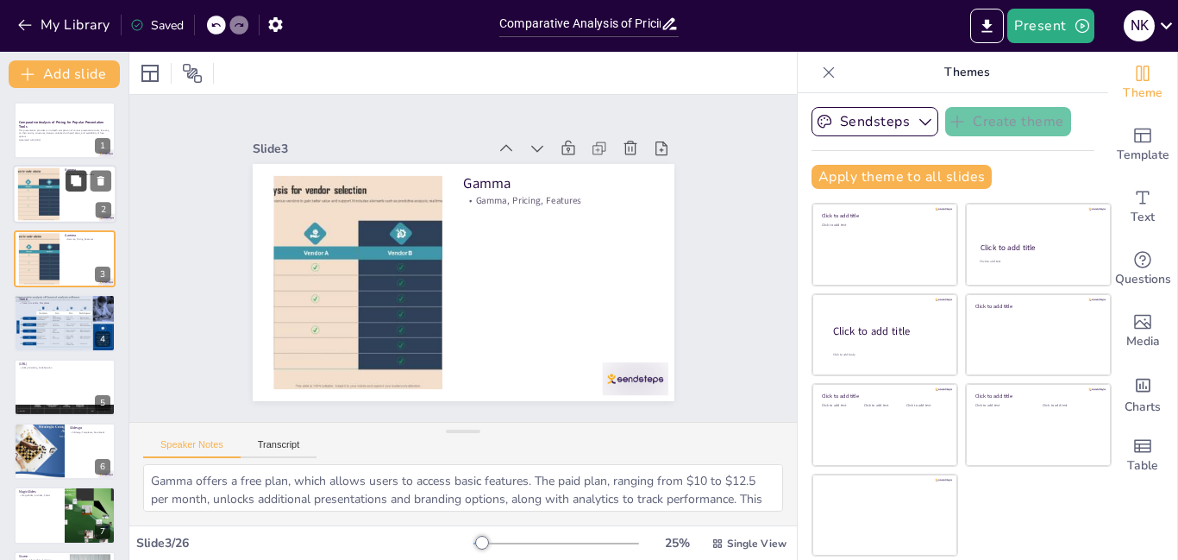
checkbox input "true"
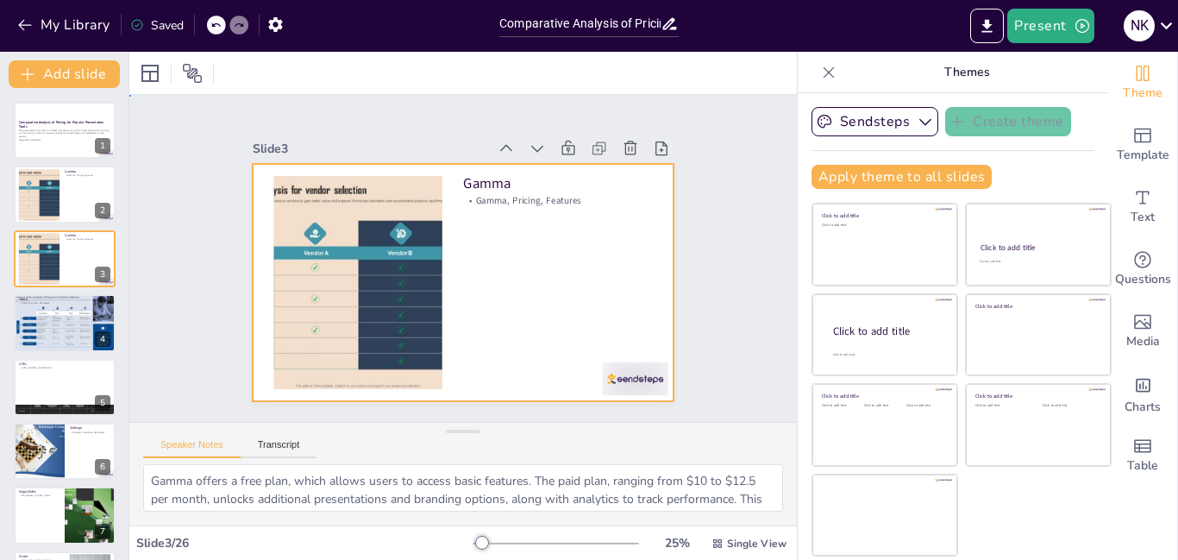
click at [446, 261] on div at bounding box center [452, 279] width 484 height 417
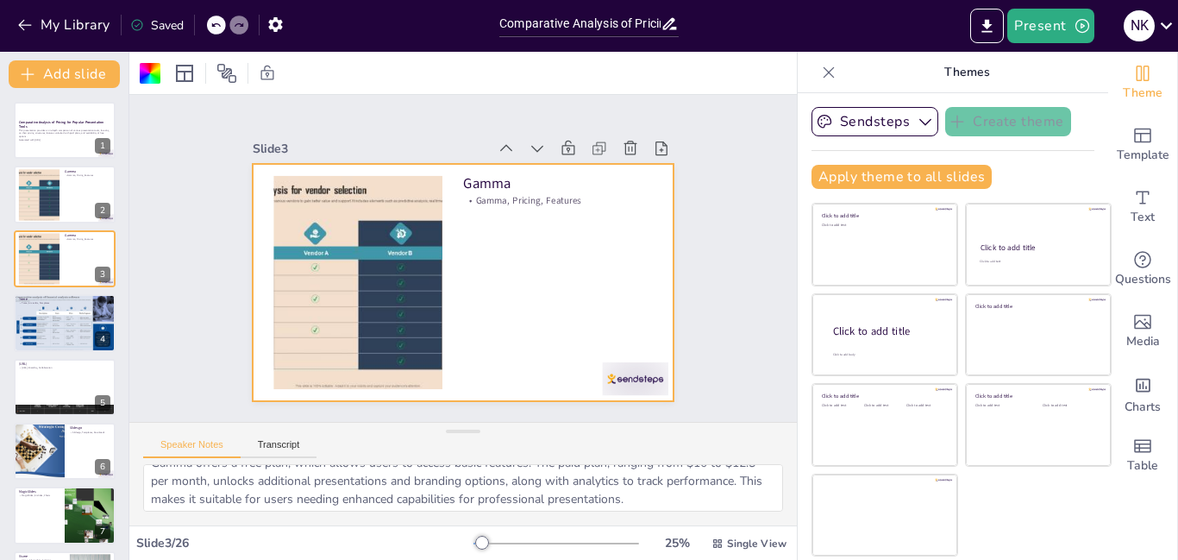
scroll to position [22, 0]
click at [61, 137] on p "This presentation provides an in-depth comparison of various presentation tools…" at bounding box center [64, 133] width 93 height 9
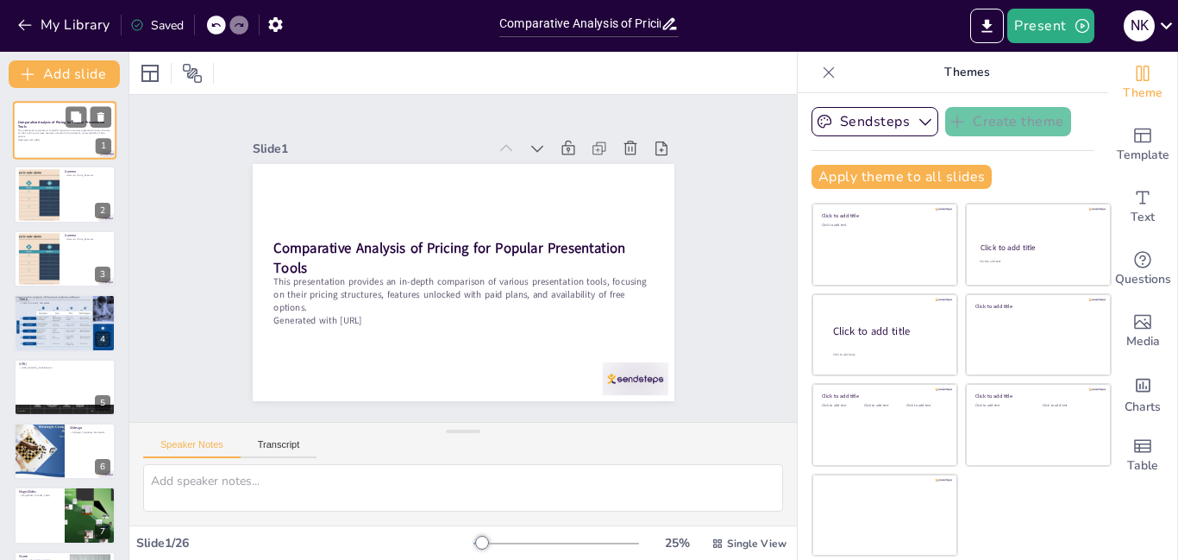
scroll to position [0, 0]
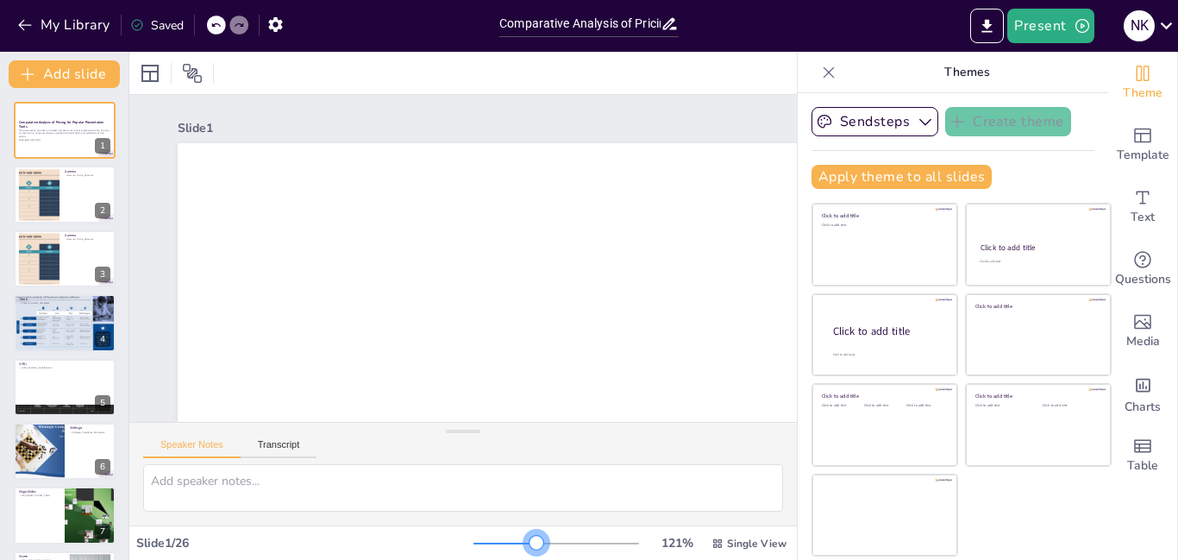
click at [525, 544] on div at bounding box center [556, 543] width 166 height 14
click at [473, 543] on div at bounding box center [504, 543] width 63 height 2
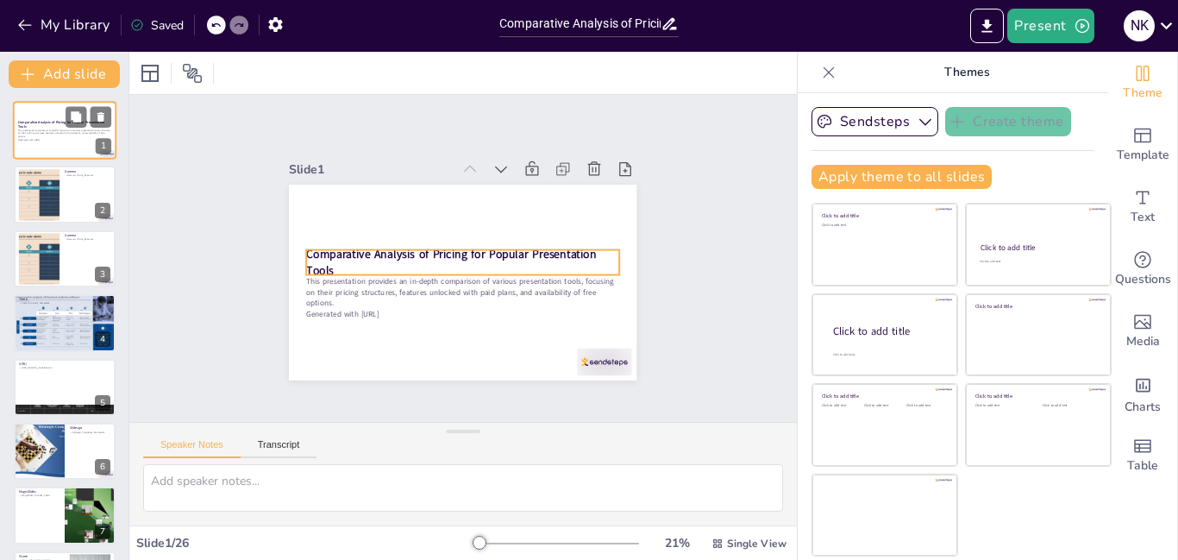
click at [51, 126] on p "Comparative Analysis of Pricing for Popular Presentation Tools" at bounding box center [64, 124] width 93 height 9
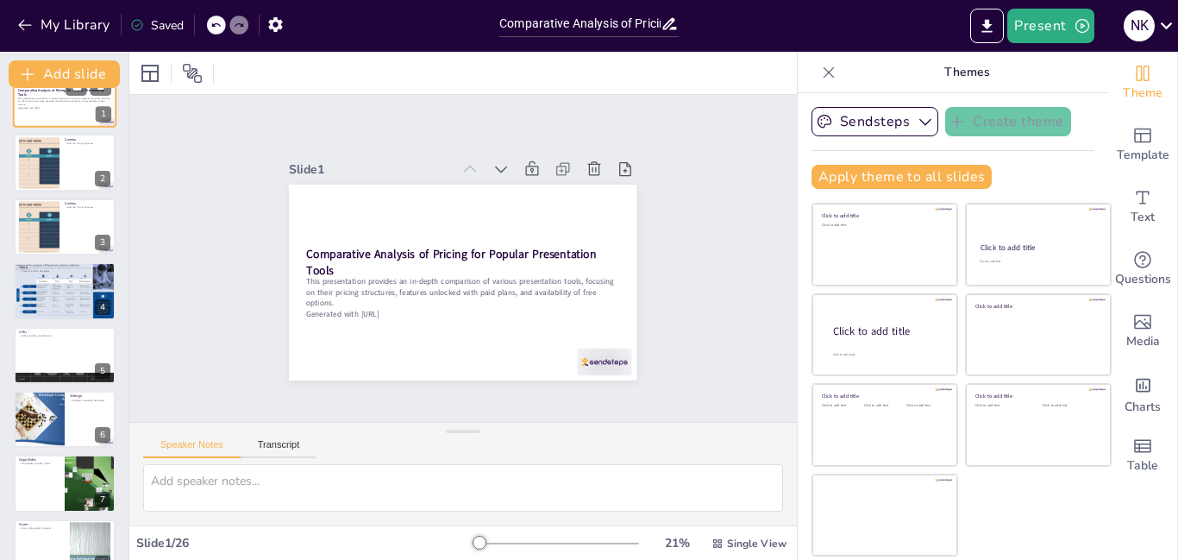
scroll to position [34, 0]
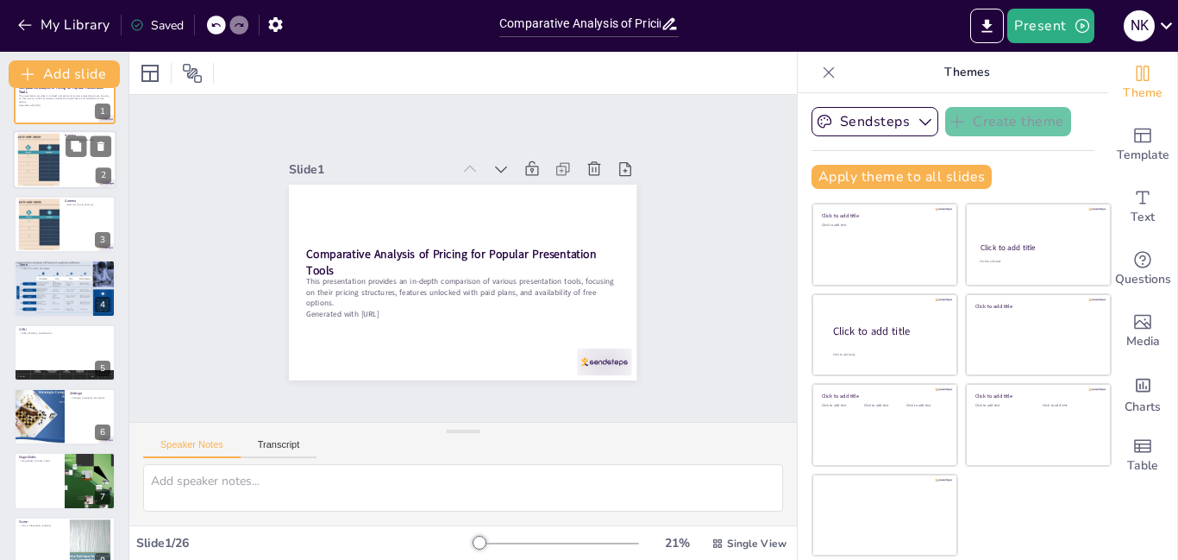
click at [52, 146] on div at bounding box center [38, 160] width 93 height 53
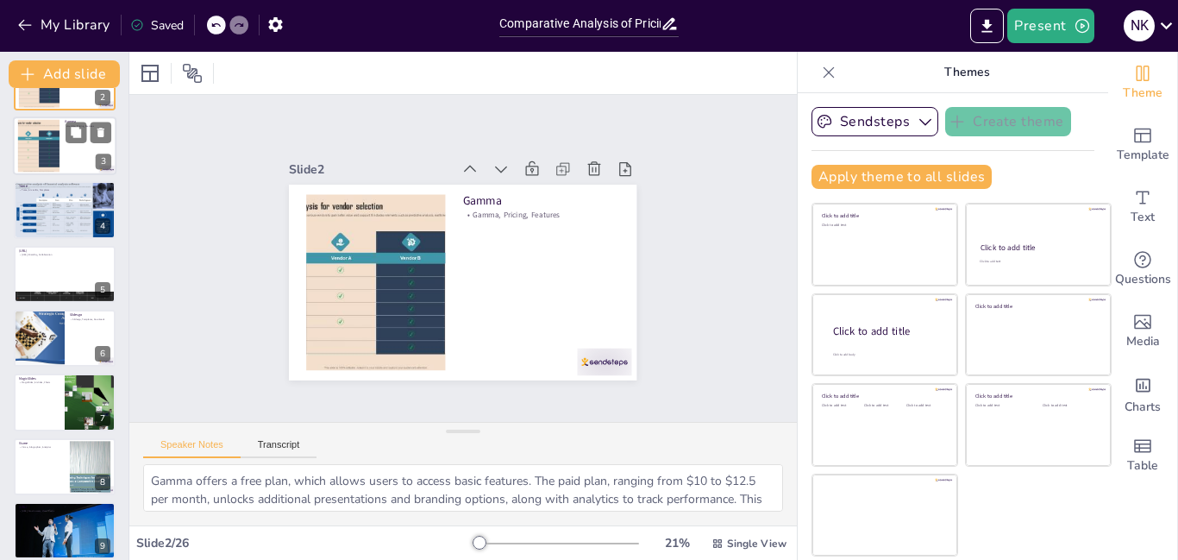
scroll to position [114, 0]
click at [44, 237] on div "Tome Tome, AI credits, Templates 4" at bounding box center [65, 208] width 102 height 57
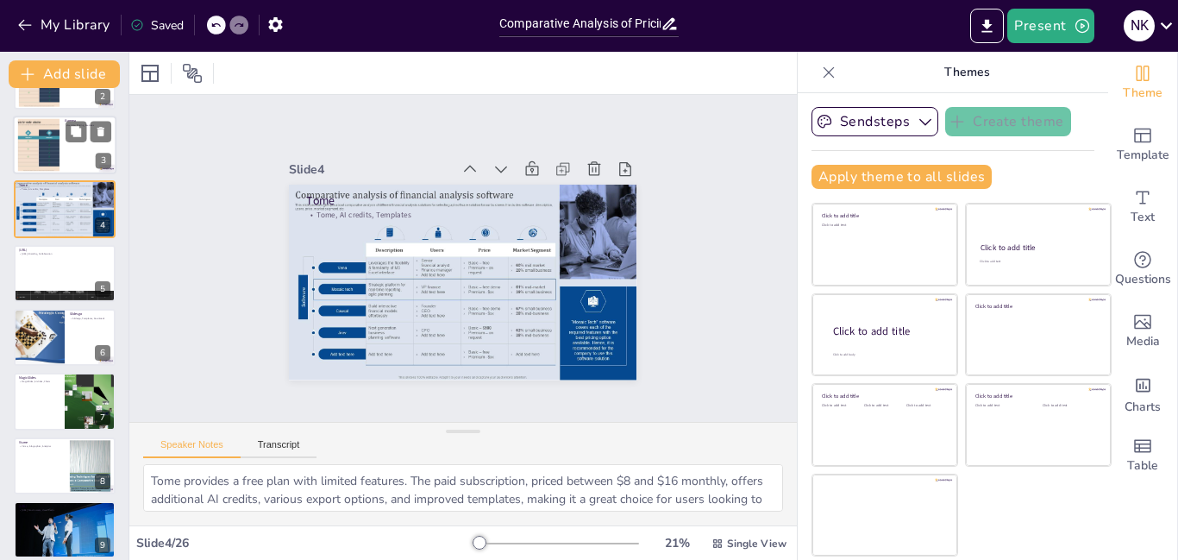
scroll to position [0, 0]
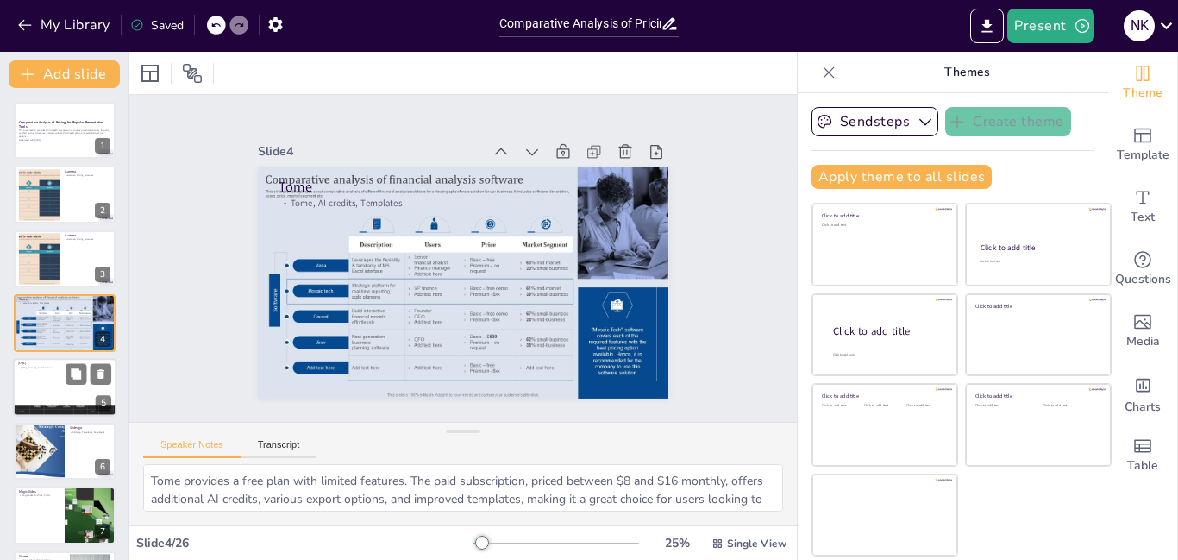
click at [60, 394] on div at bounding box center [64, 387] width 103 height 59
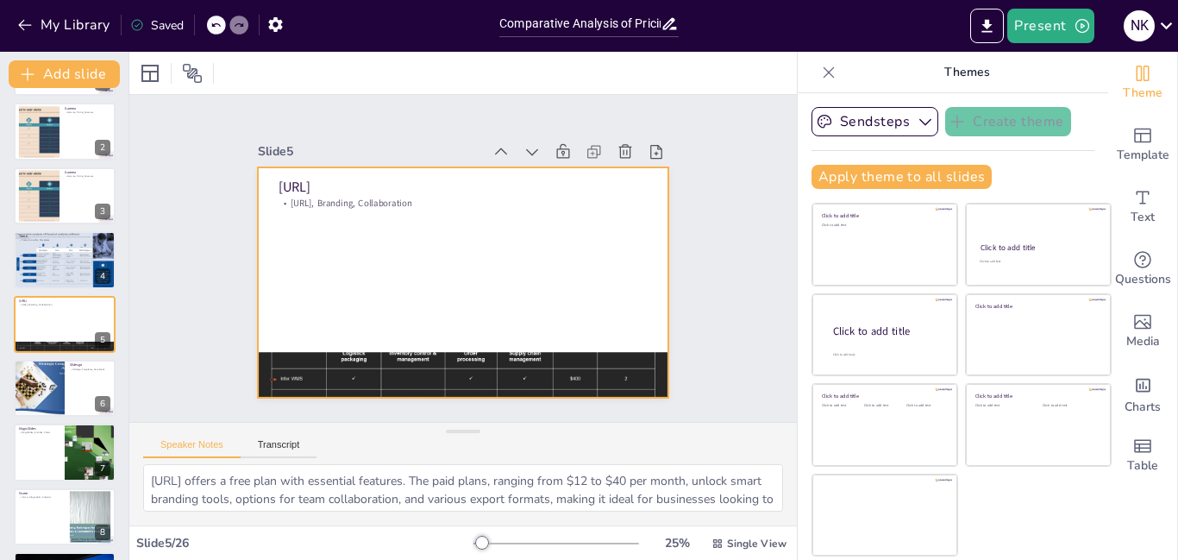
click at [392, 342] on div at bounding box center [445, 275] width 447 height 460
click at [392, 352] on div at bounding box center [356, 210] width 379 height 469
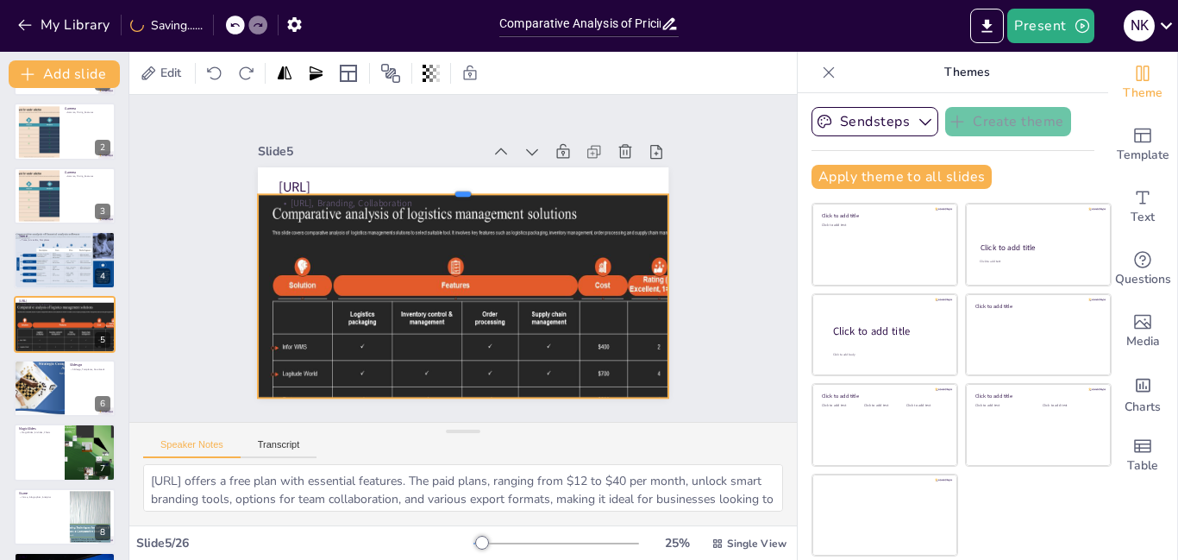
drag, startPoint x: 448, startPoint y: 344, endPoint x: 456, endPoint y: 186, distance: 158.0
click at [456, 186] on div at bounding box center [485, 191] width 395 height 140
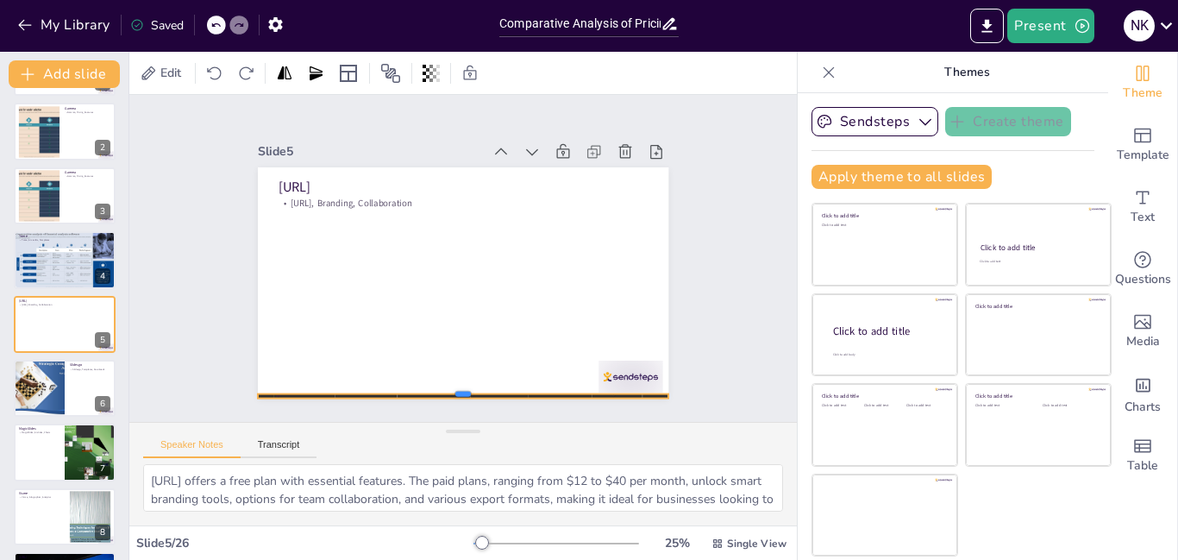
drag, startPoint x: 421, startPoint y: 160, endPoint x: 487, endPoint y: 517, distance: 364.0
click at [487, 517] on div "Slide 1 Comparative Analysis of Pricing for Popular Presentation Tools This pre…" at bounding box center [463, 310] width 668 height 430
click at [166, 257] on div "Slide 1 Comparative Analysis of Pricing for Popular Presentation Tools This pre…" at bounding box center [462, 258] width 743 height 570
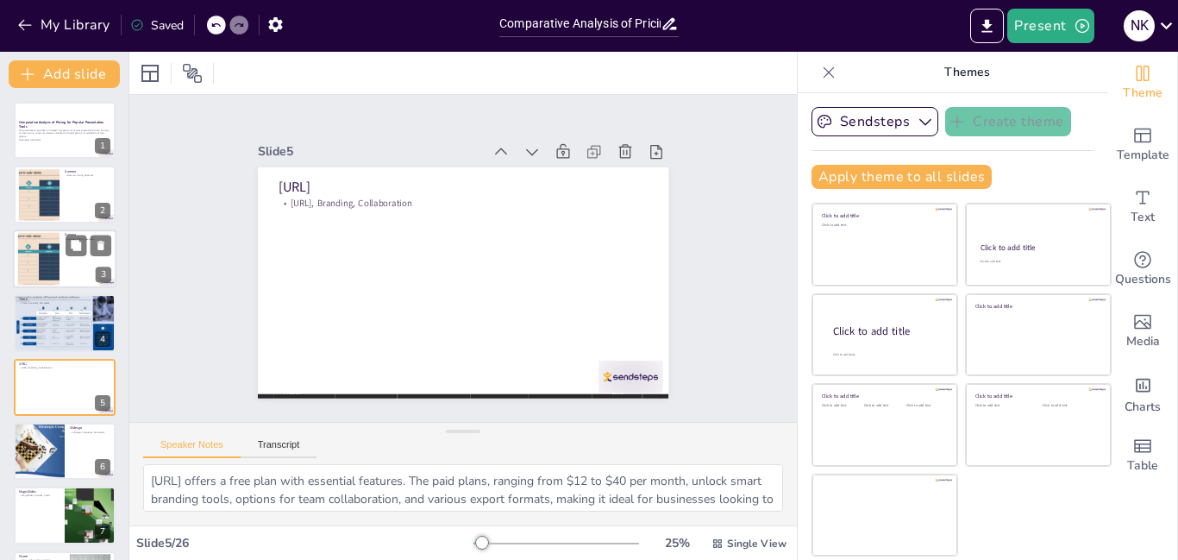
scroll to position [1217, 0]
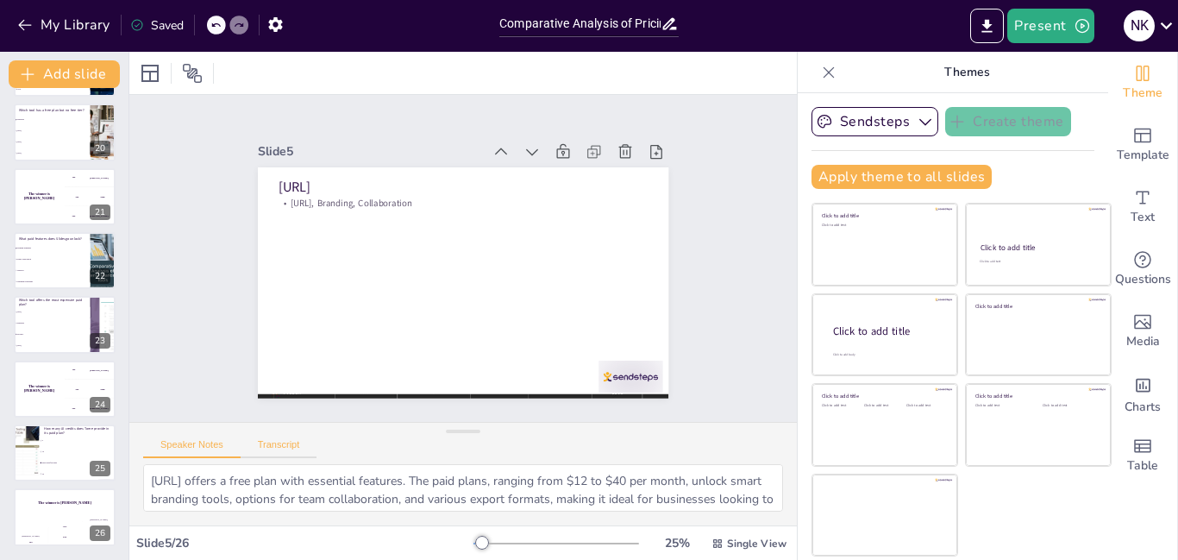
click at [288, 453] on button "Transcript" at bounding box center [279, 448] width 77 height 19
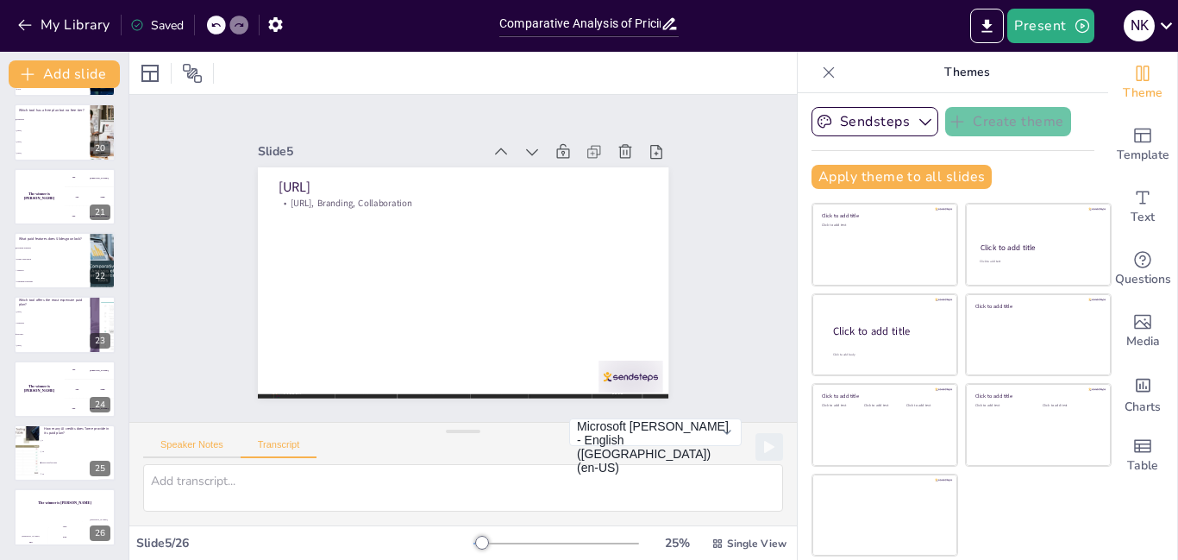
click at [188, 448] on button "Speaker Notes" at bounding box center [191, 448] width 97 height 19
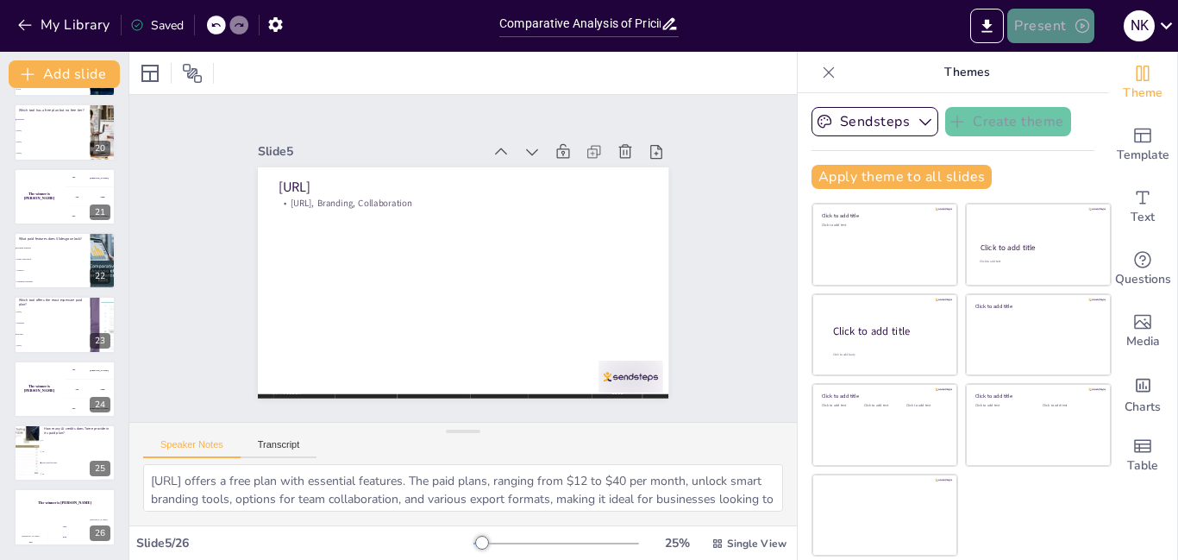
click at [1076, 28] on icon "button" at bounding box center [1082, 26] width 14 height 14
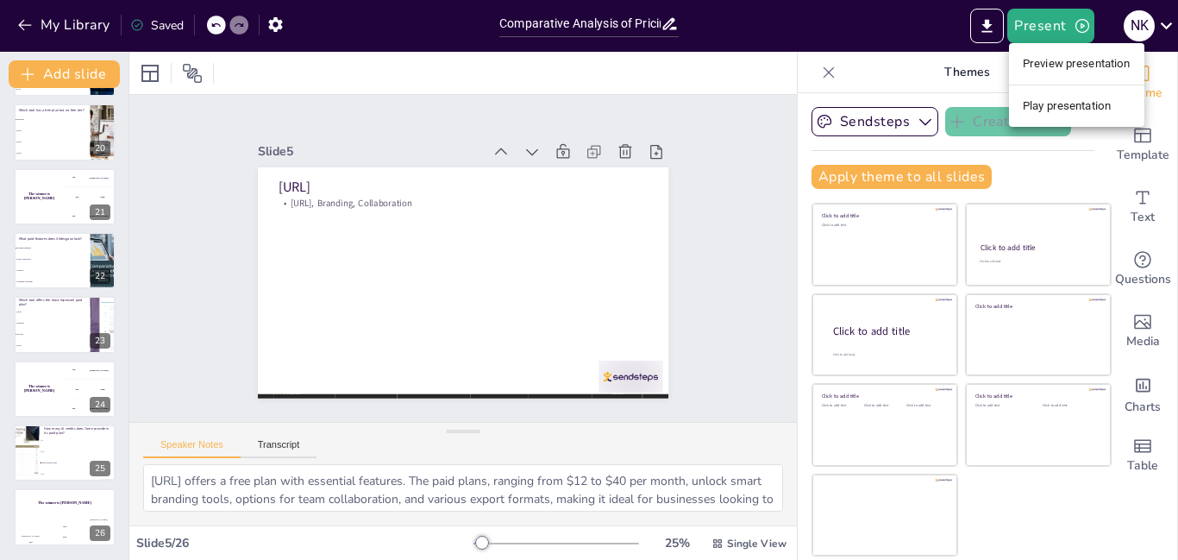
click at [1124, 101] on li "Play presentation" at bounding box center [1076, 106] width 135 height 28
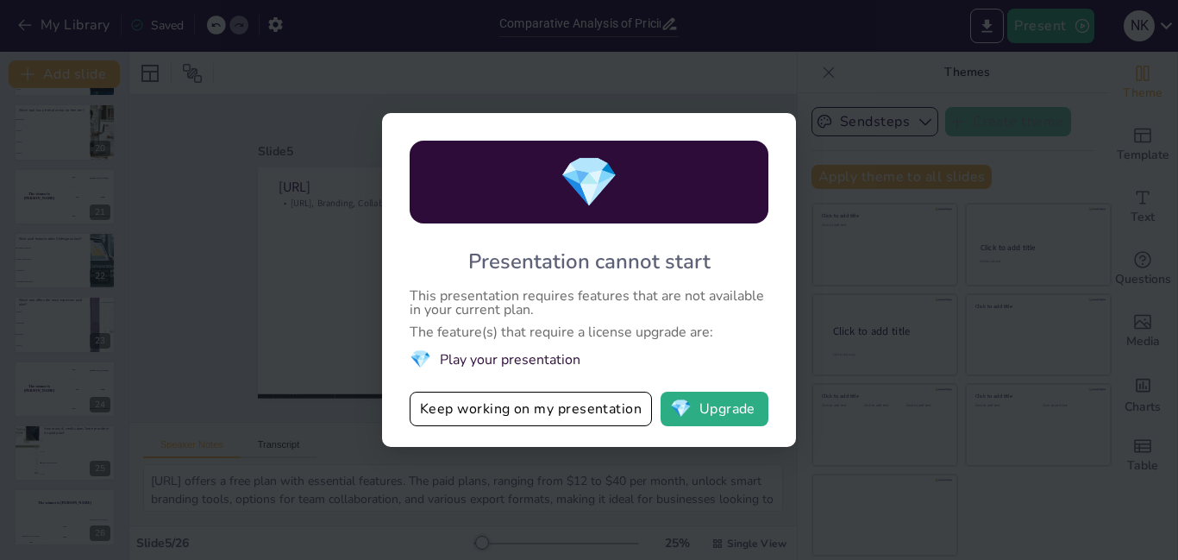
click at [947, 337] on div "💎 Presentation cannot start This presentation requires features that are not av…" at bounding box center [589, 280] width 1178 height 560
click at [595, 412] on button "Keep working on my presentation" at bounding box center [531, 409] width 242 height 34
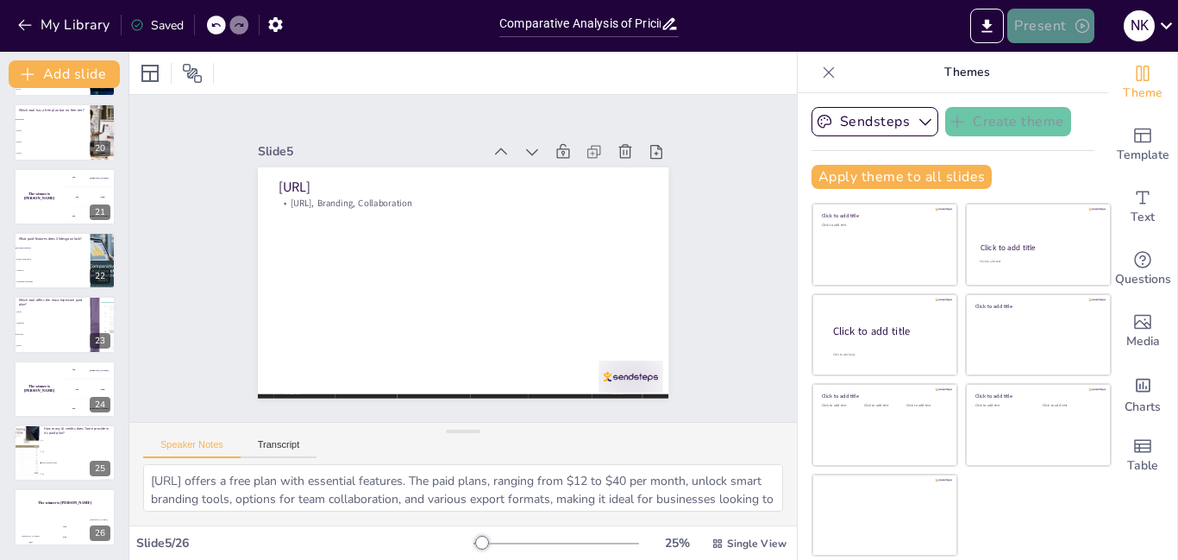
click at [1077, 28] on icon "button" at bounding box center [1082, 25] width 17 height 17
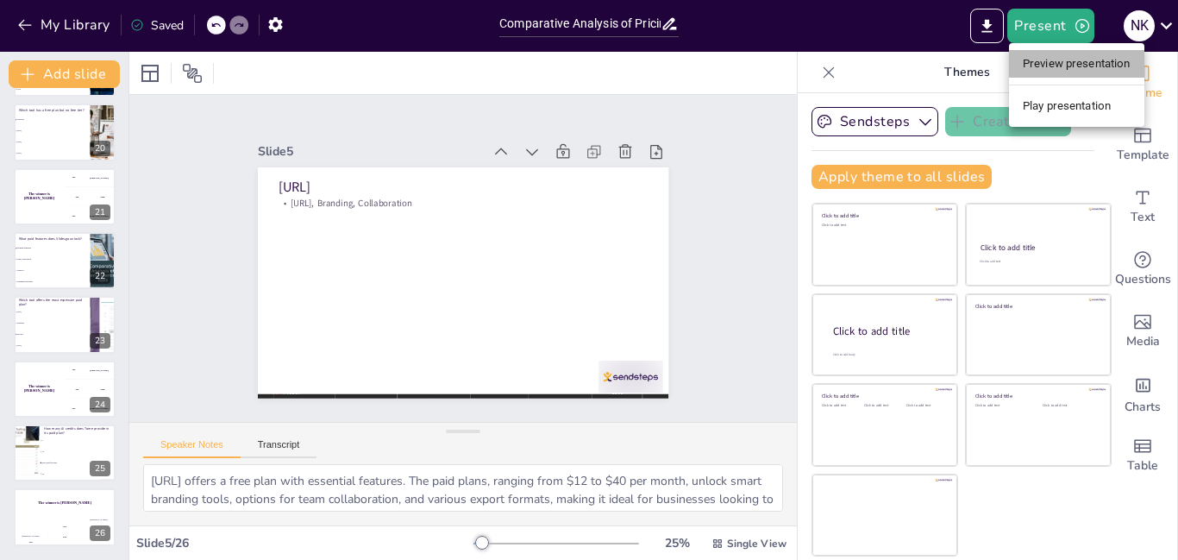
click at [1057, 71] on li "Preview presentation" at bounding box center [1076, 64] width 135 height 28
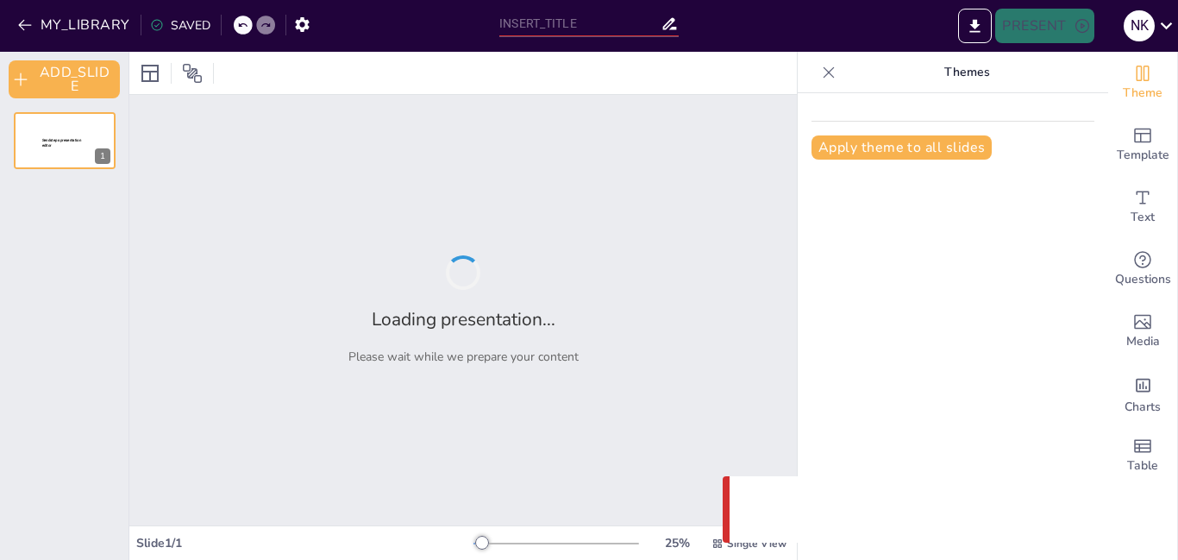
type input "Comparative Analysis of Pricing for Popular Presentation Tools"
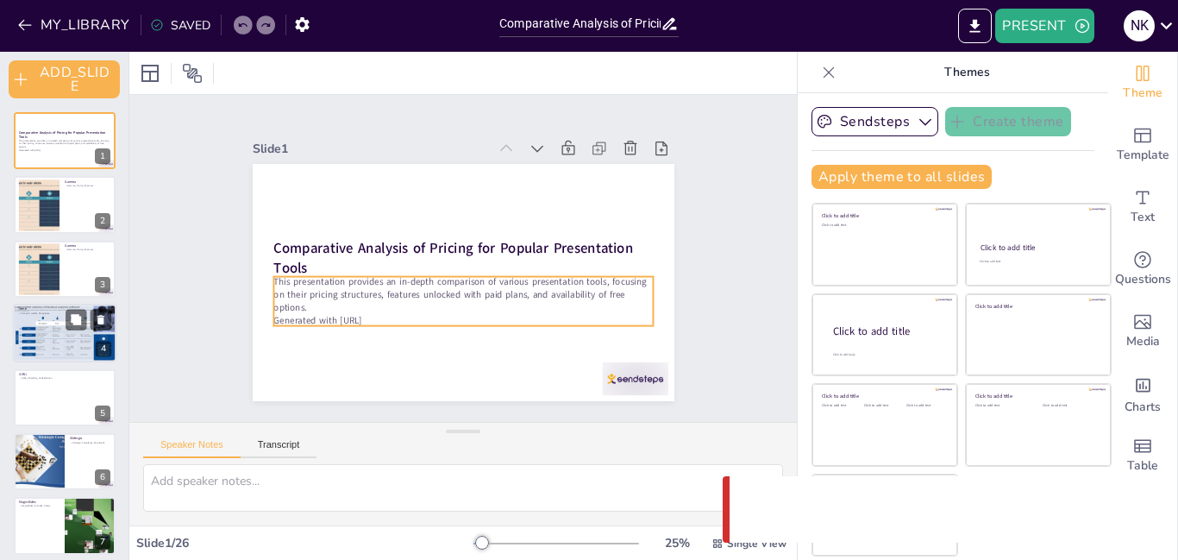
checkbox input "true"
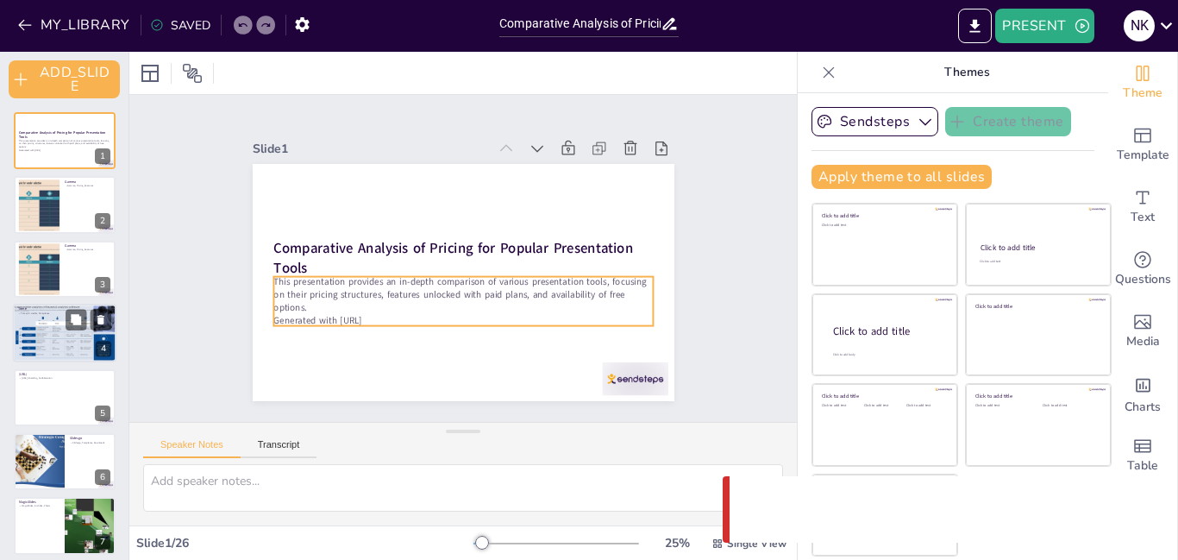
checkbox input "true"
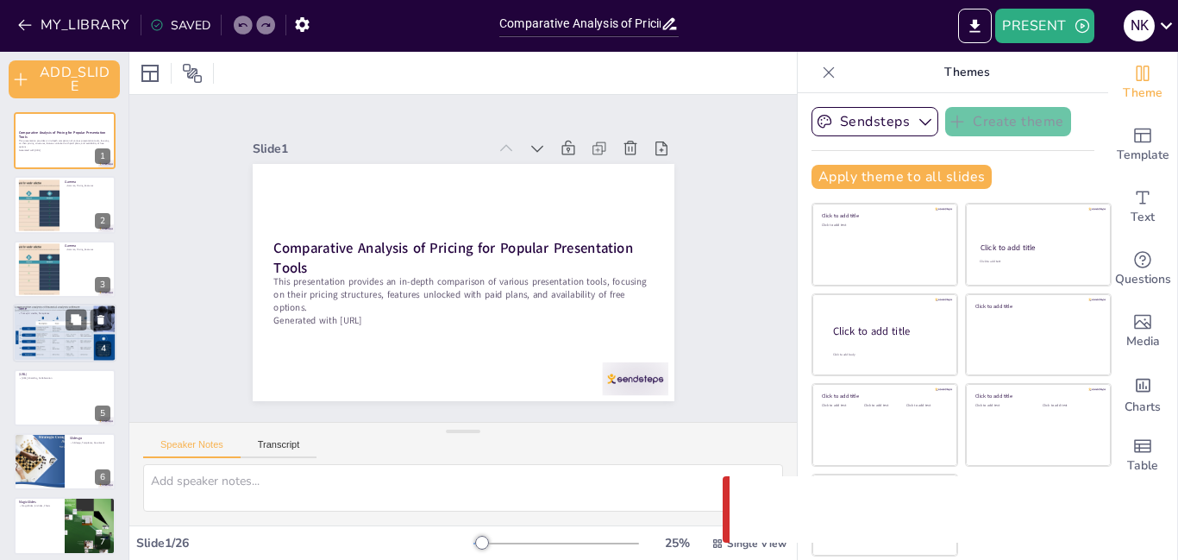
checkbox input "true"
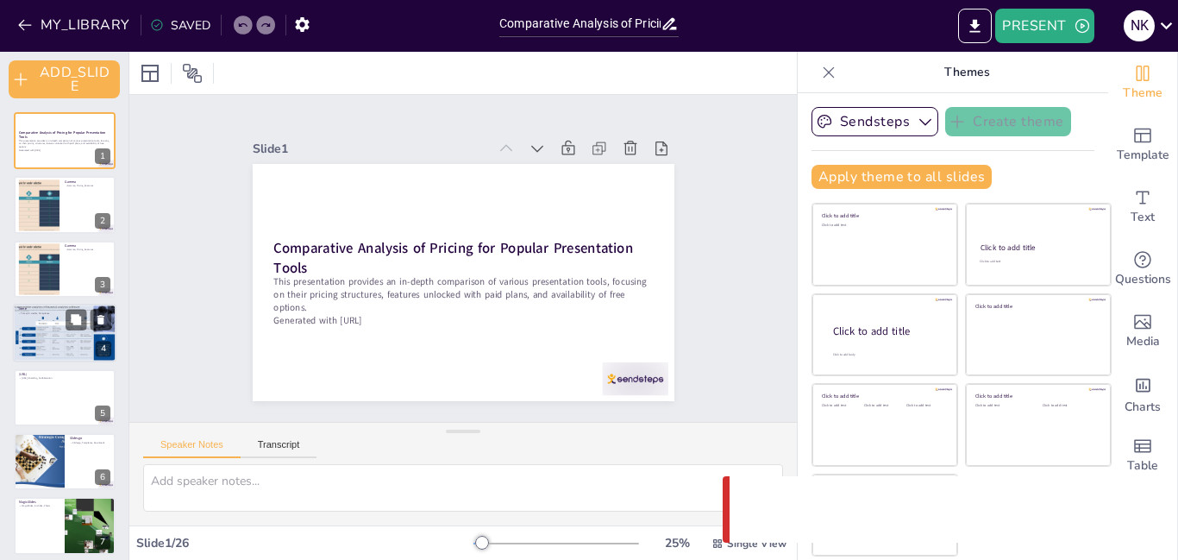
checkbox input "true"
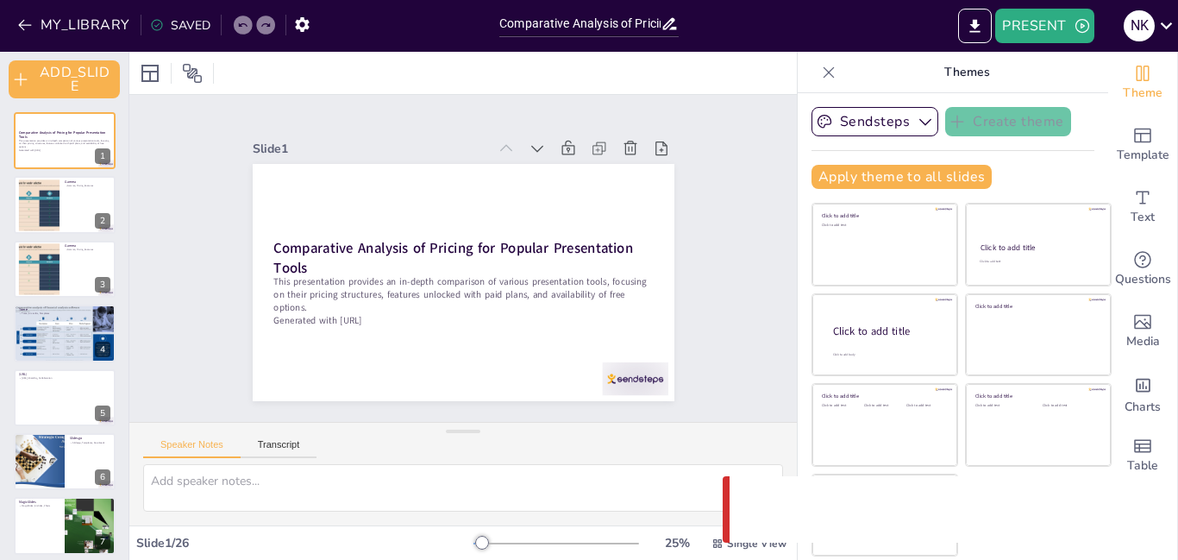
checkbox input "true"
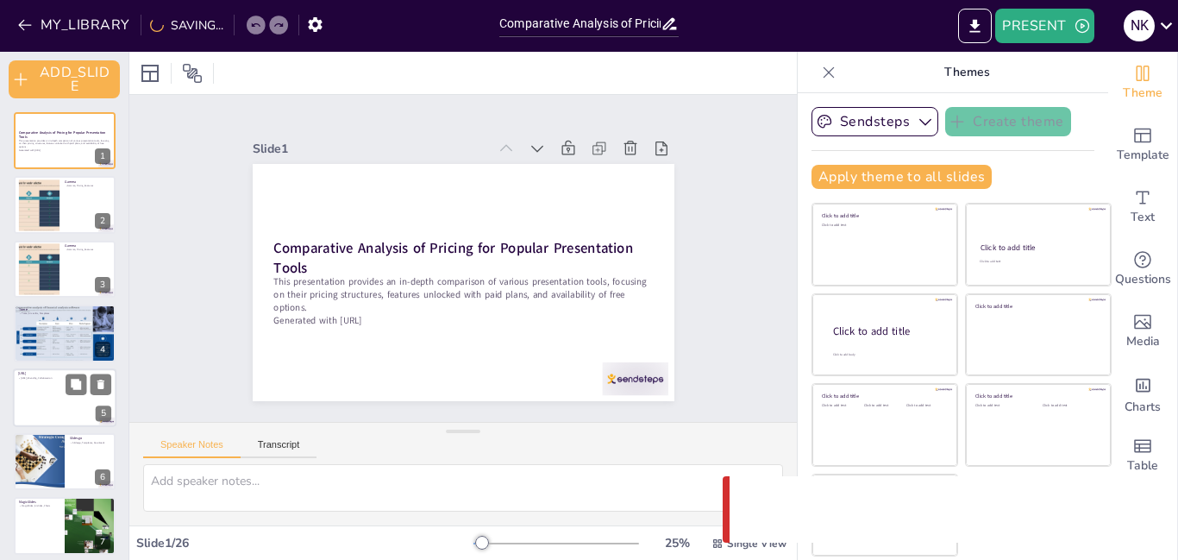
checkbox input "true"
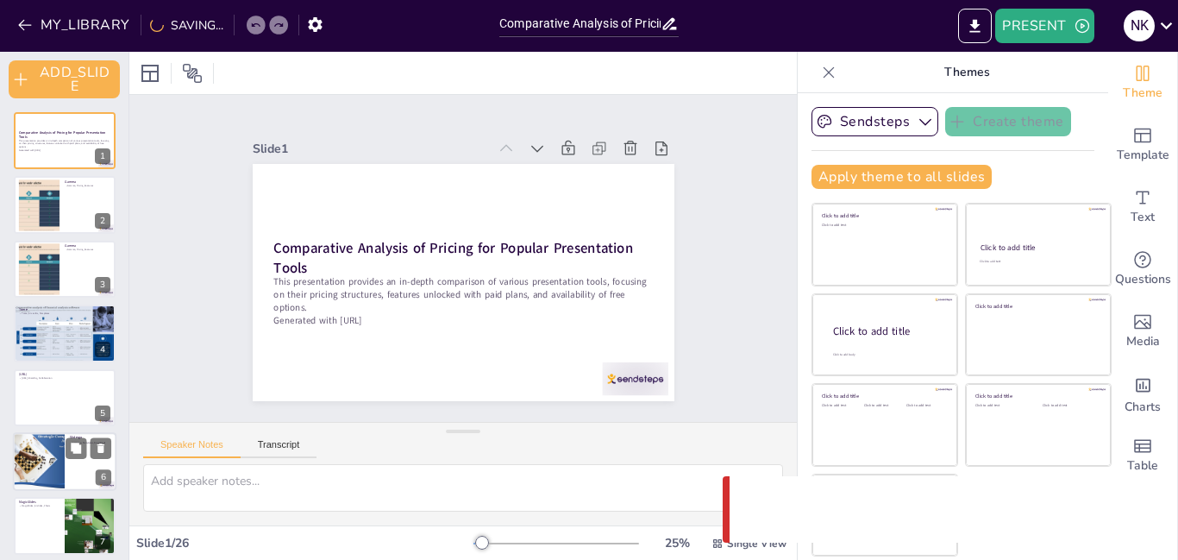
checkbox input "true"
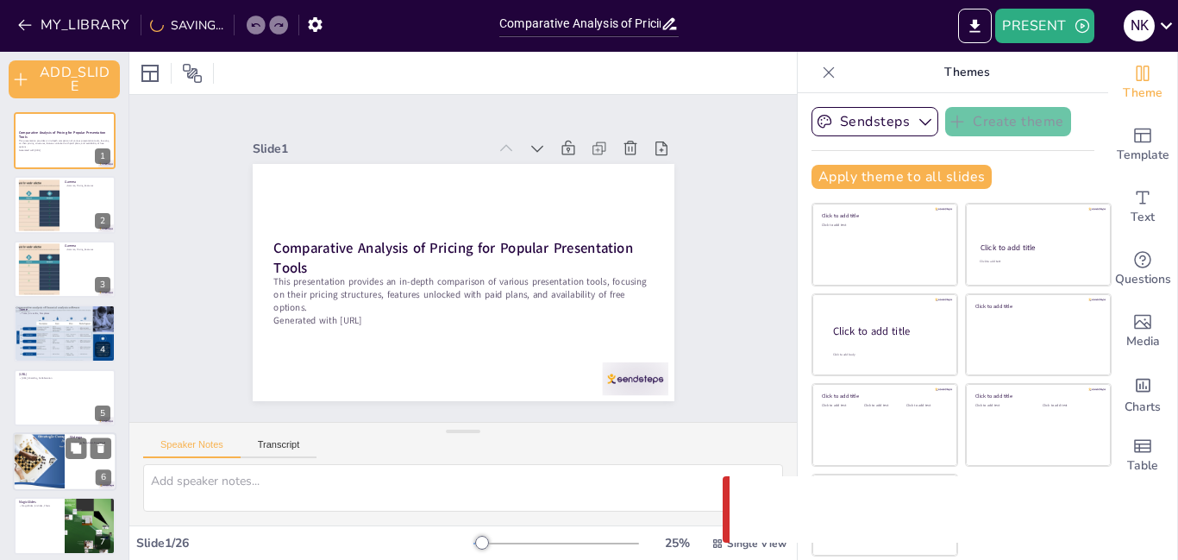
checkbox input "true"
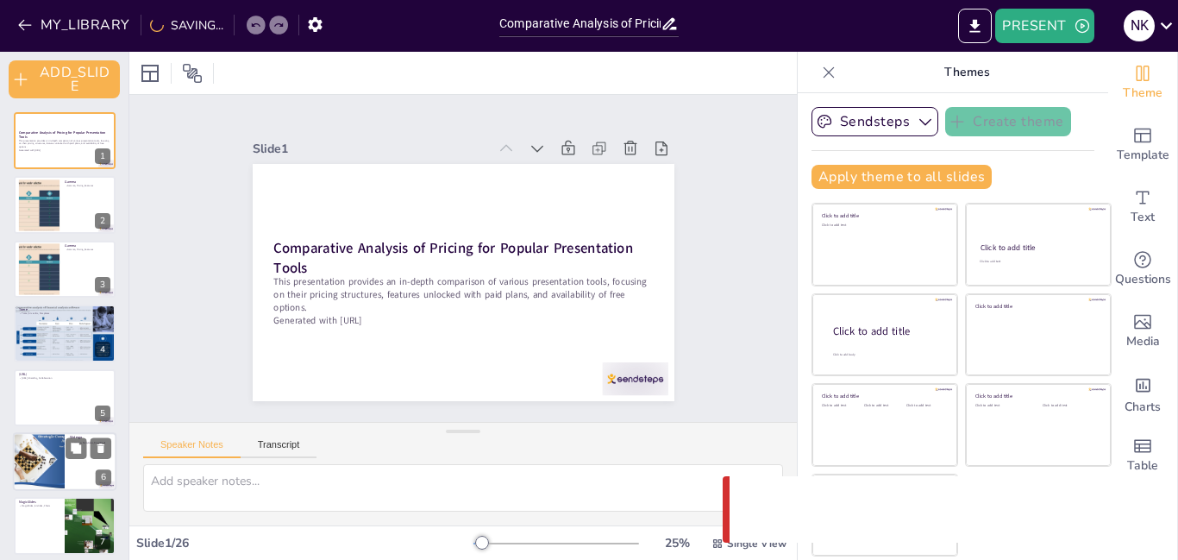
click at [41, 463] on div at bounding box center [39, 461] width 78 height 59
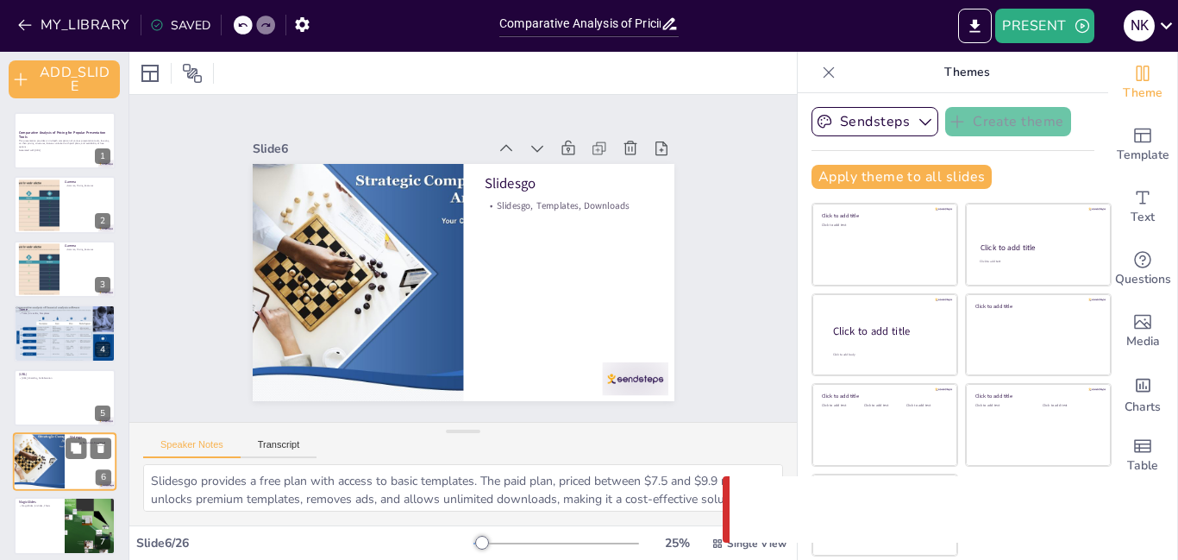
type textarea "Slidesgo provides a free plan with access to basic templates. The paid plan, pr…"
checkbox input "true"
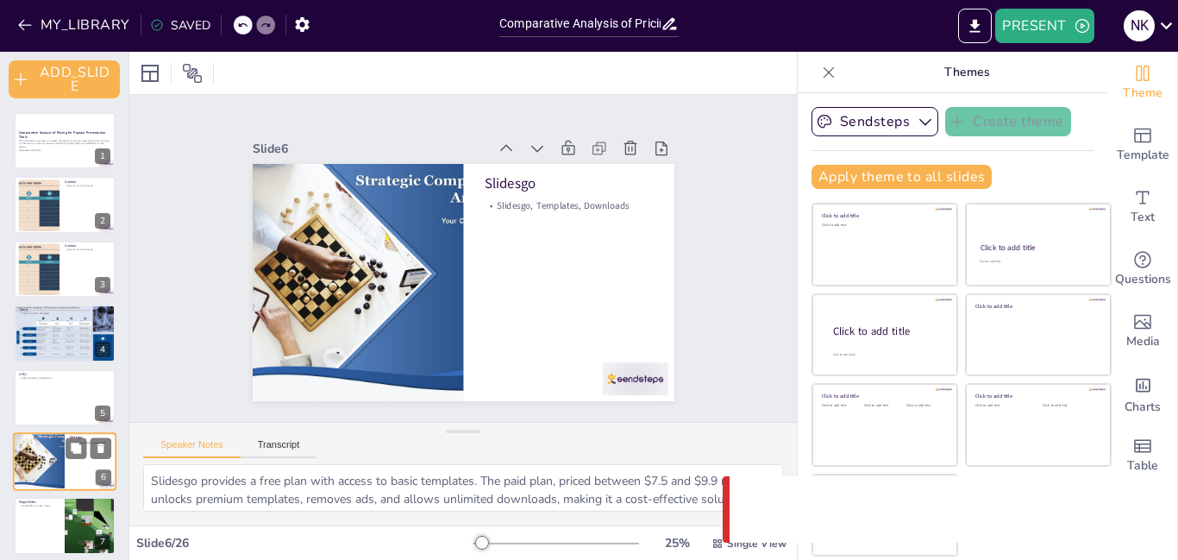
checkbox input "true"
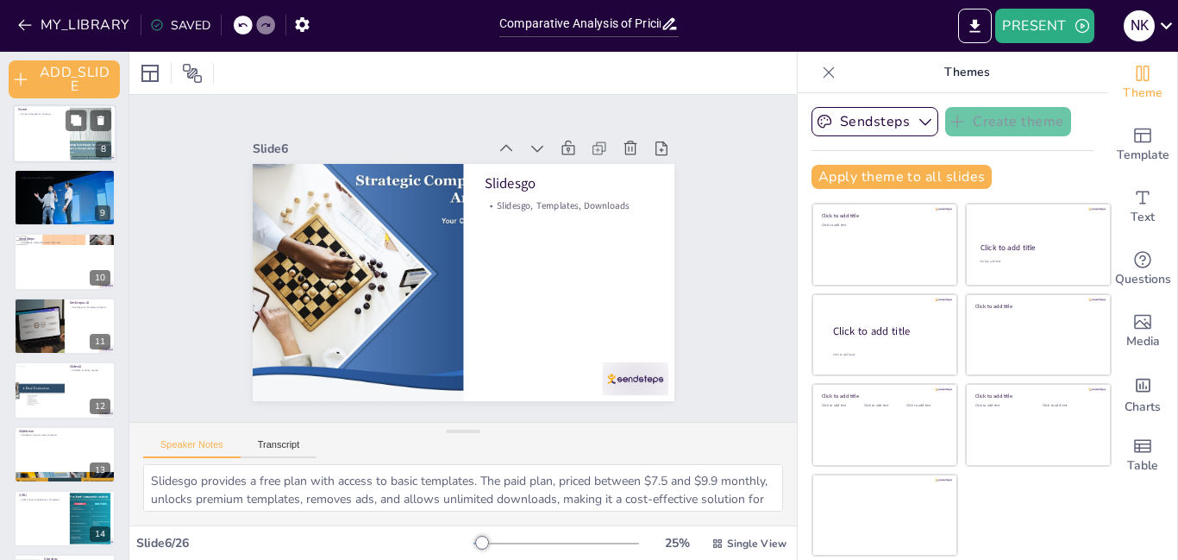
scroll to position [488, 0]
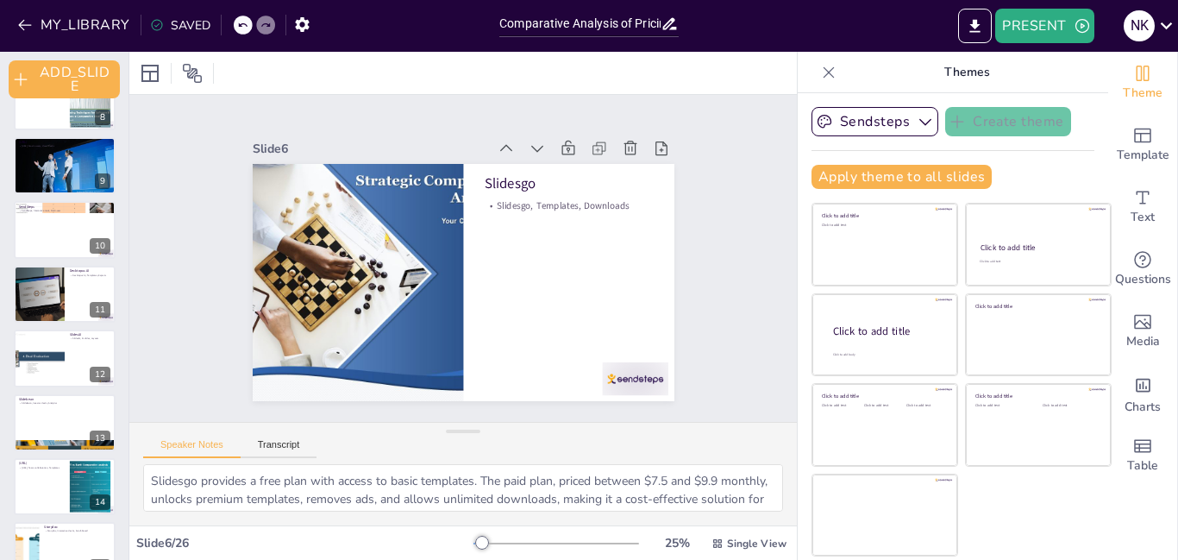
checkbox input "true"
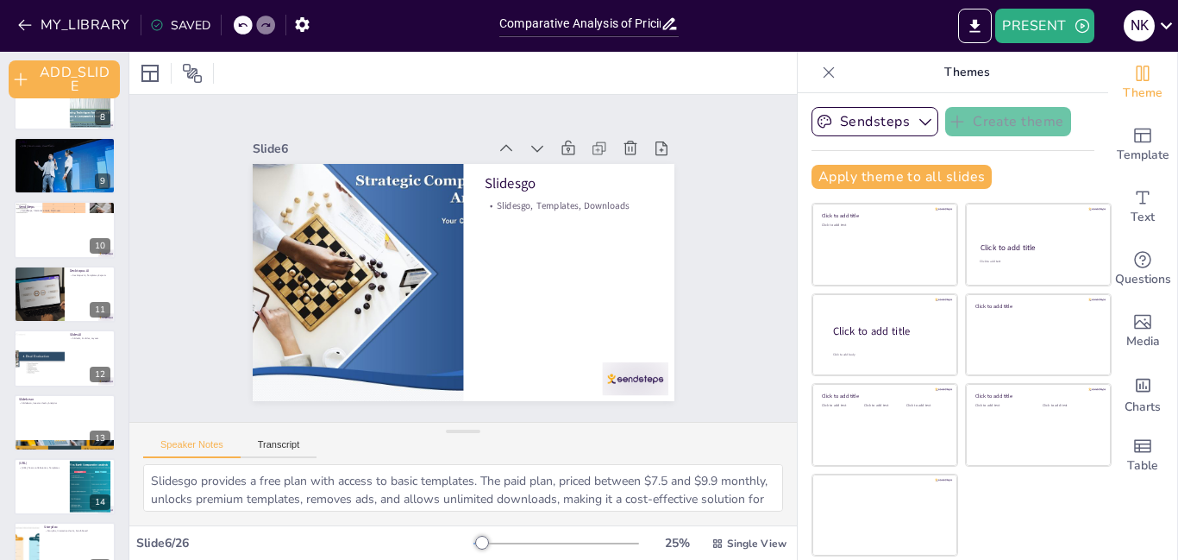
checkbox input "true"
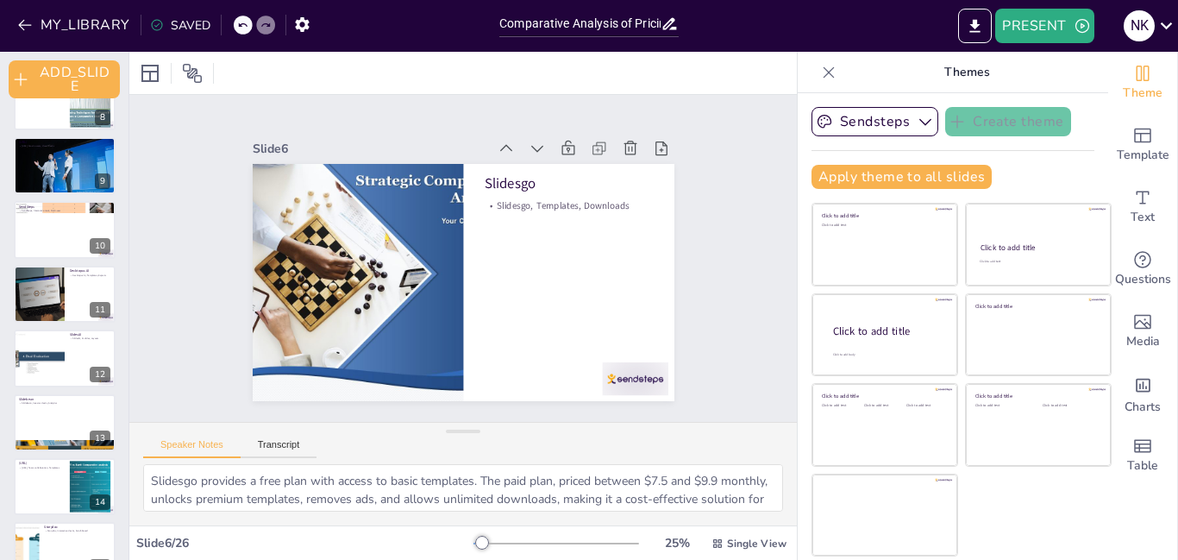
checkbox input "true"
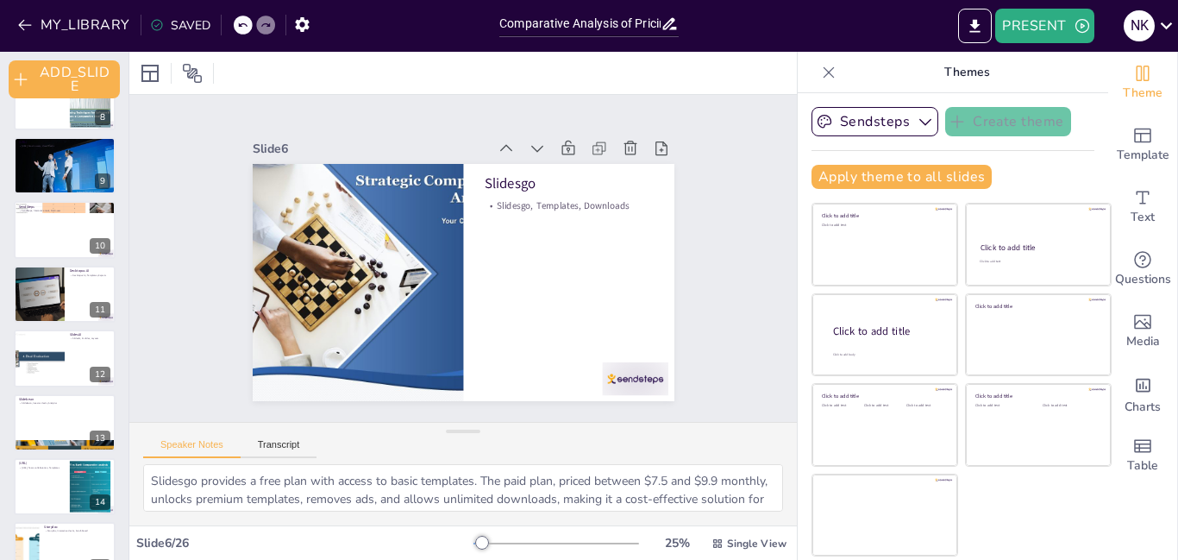
checkbox input "true"
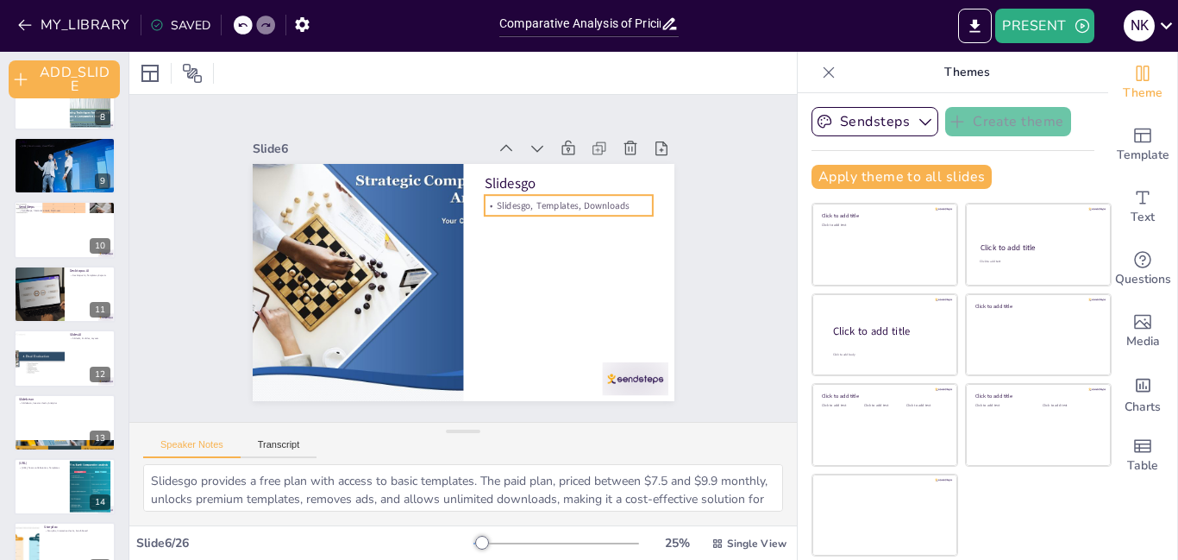
checkbox input "true"
click at [523, 279] on p "Slidesgo, Templates, Downloads" at bounding box center [516, 363] width 13 height 169
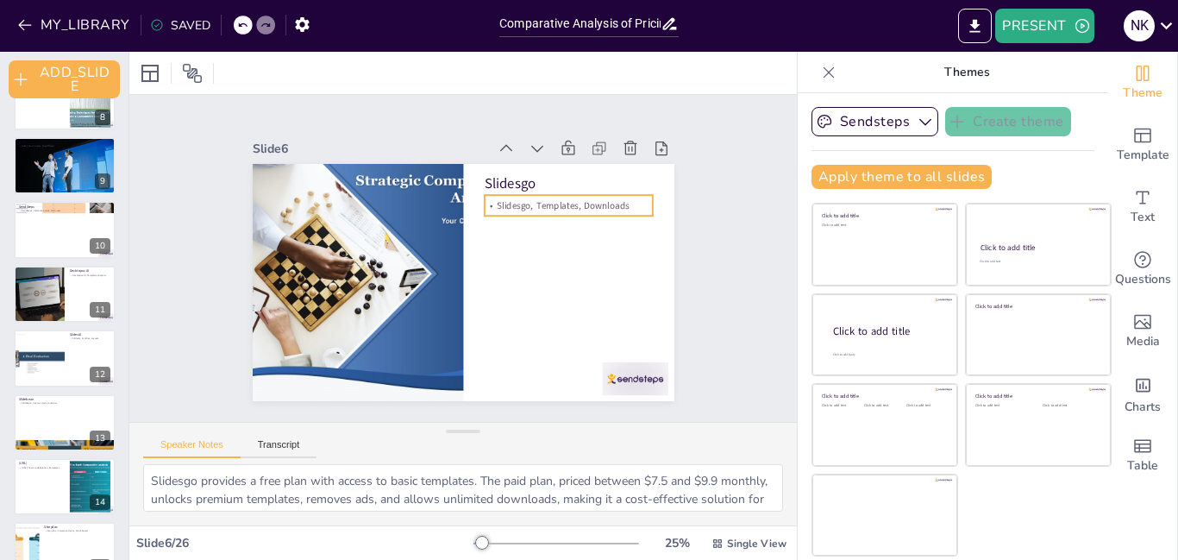
checkbox input "true"
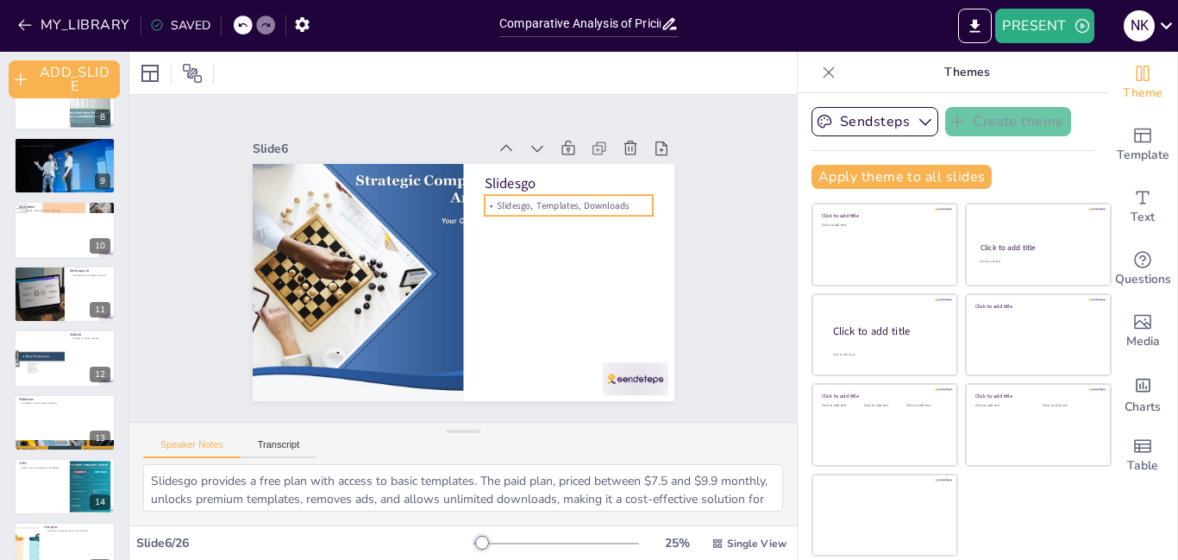
checkbox input "true"
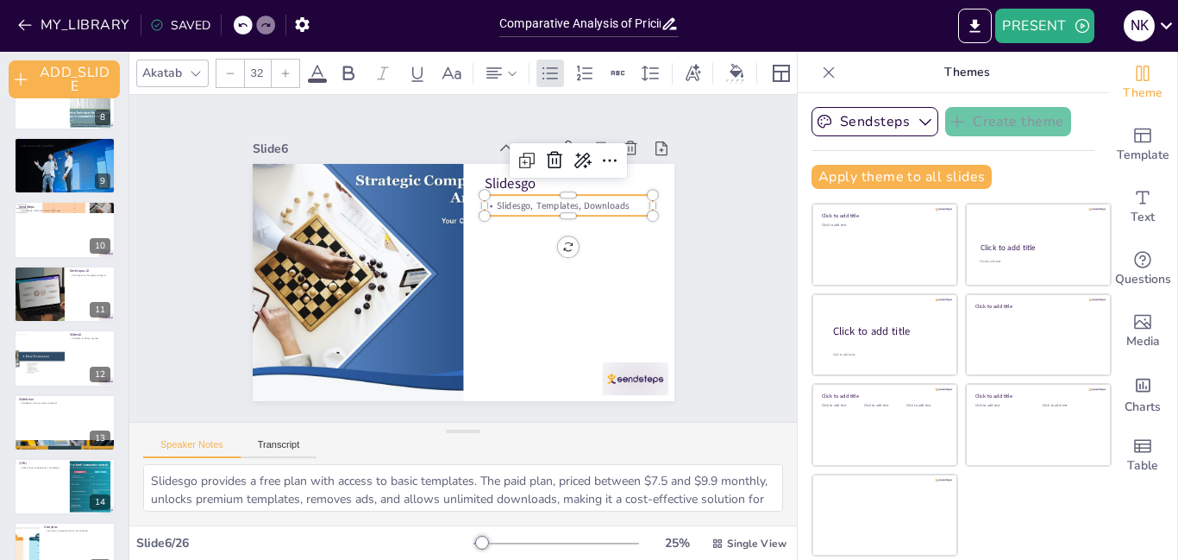
checkbox input "true"
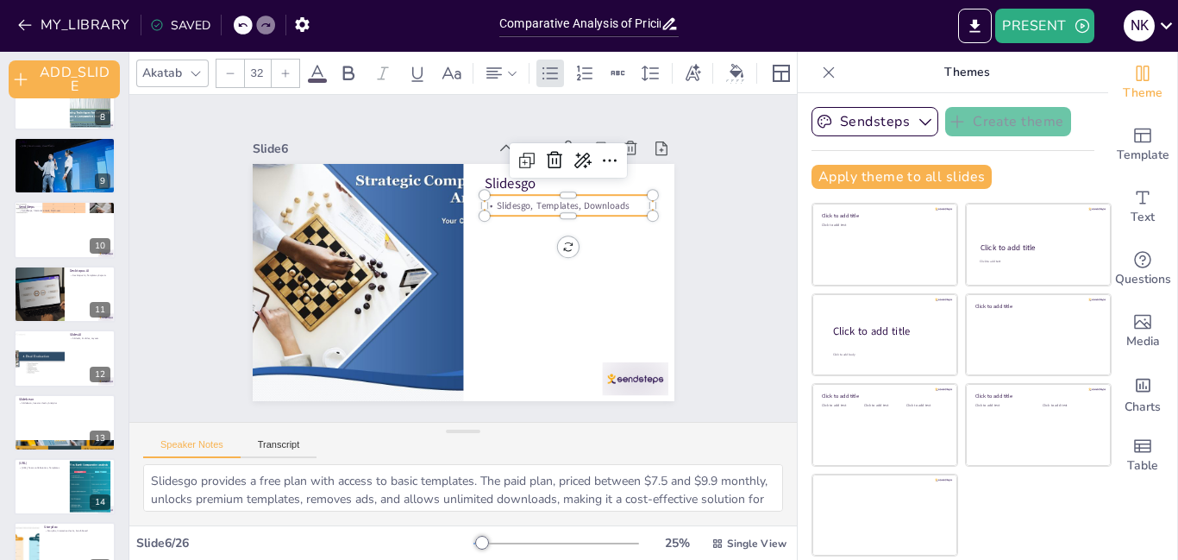
checkbox input "true"
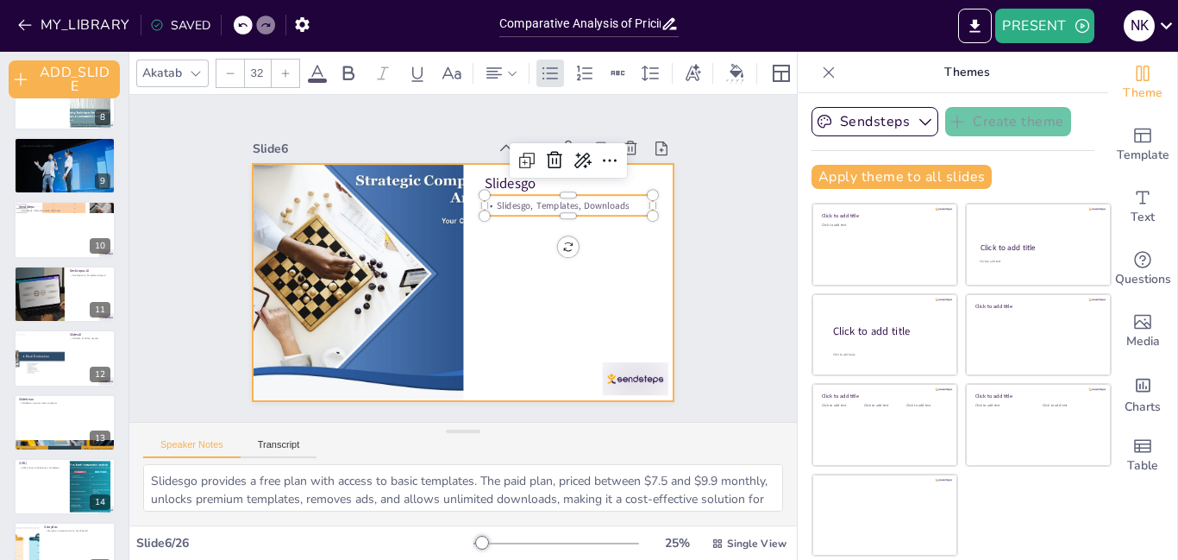
checkbox input "true"
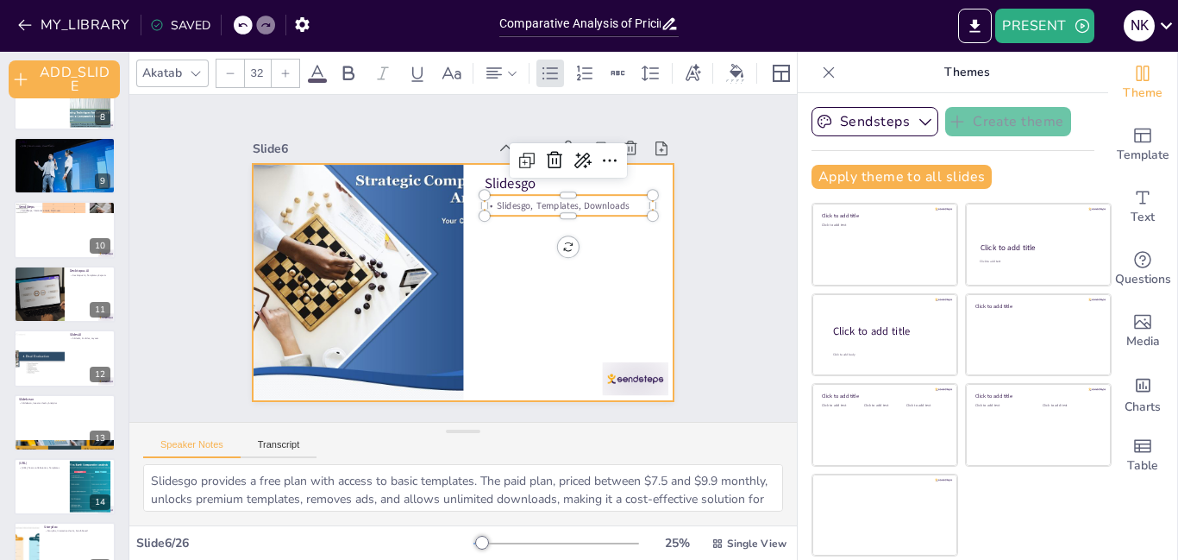
checkbox input "true"
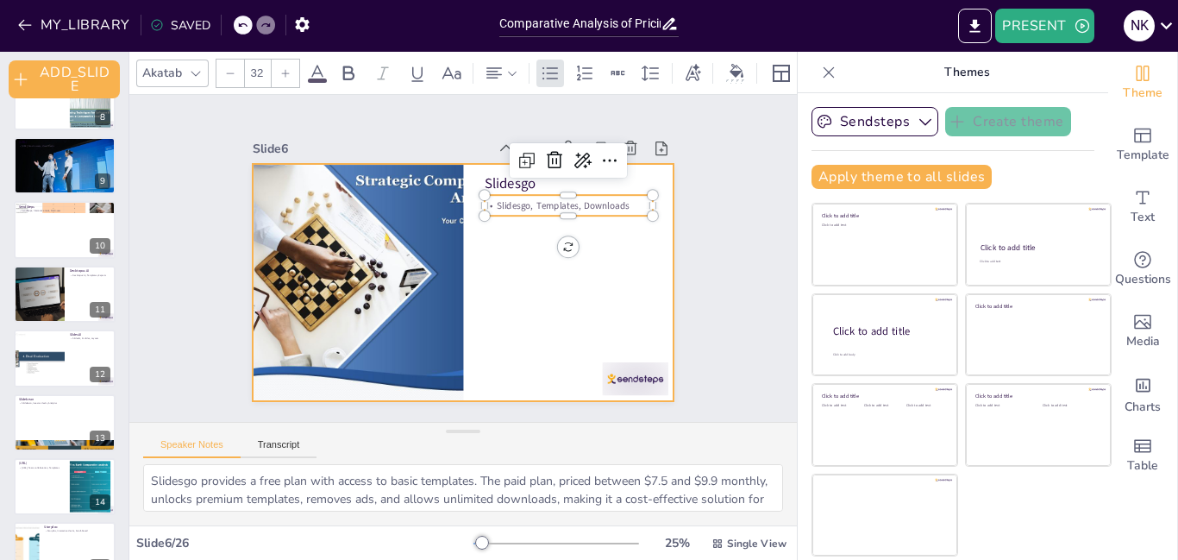
checkbox input "true"
click at [509, 239] on div at bounding box center [443, 272] width 440 height 480
checkbox input "true"
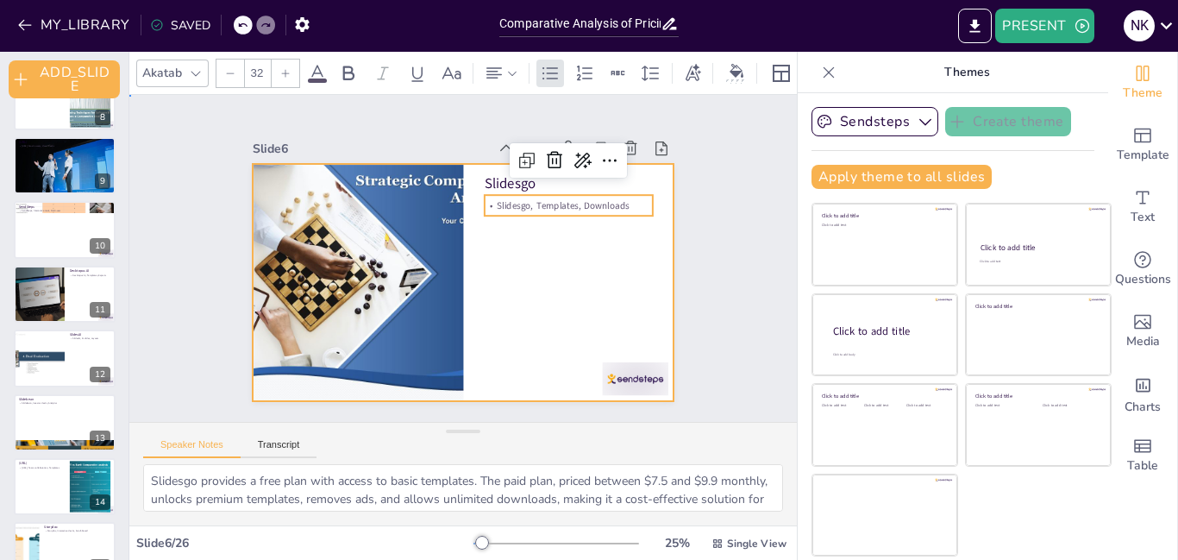
checkbox input "true"
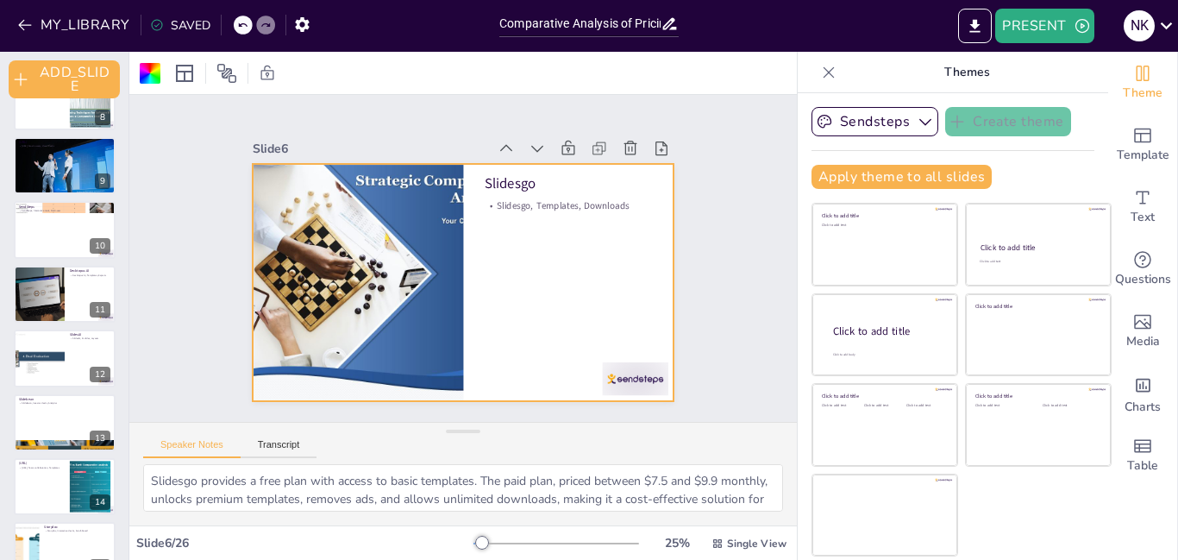
checkbox input "true"
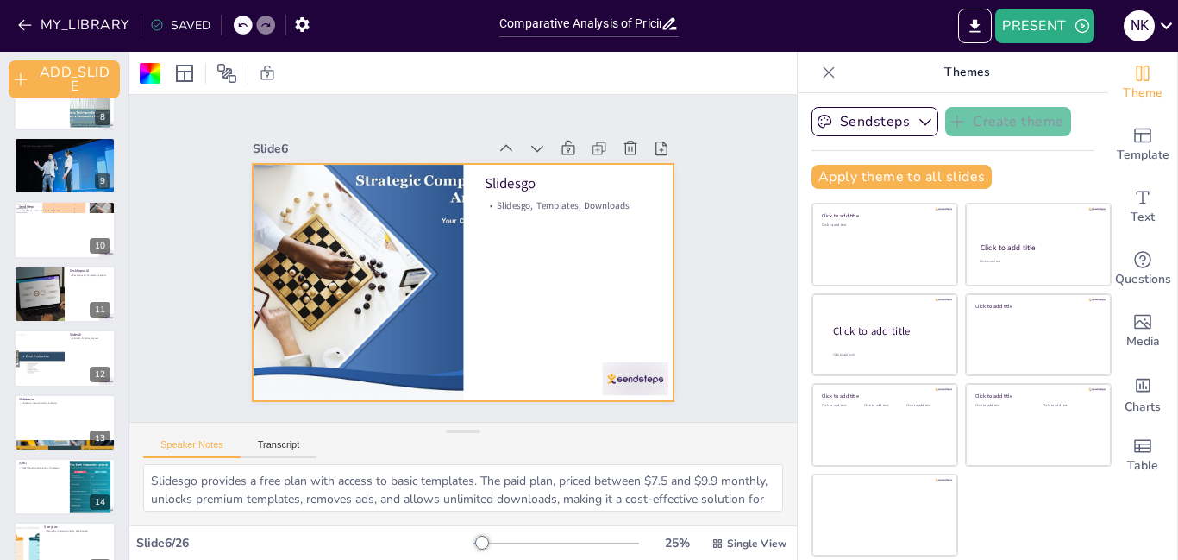
checkbox input "true"
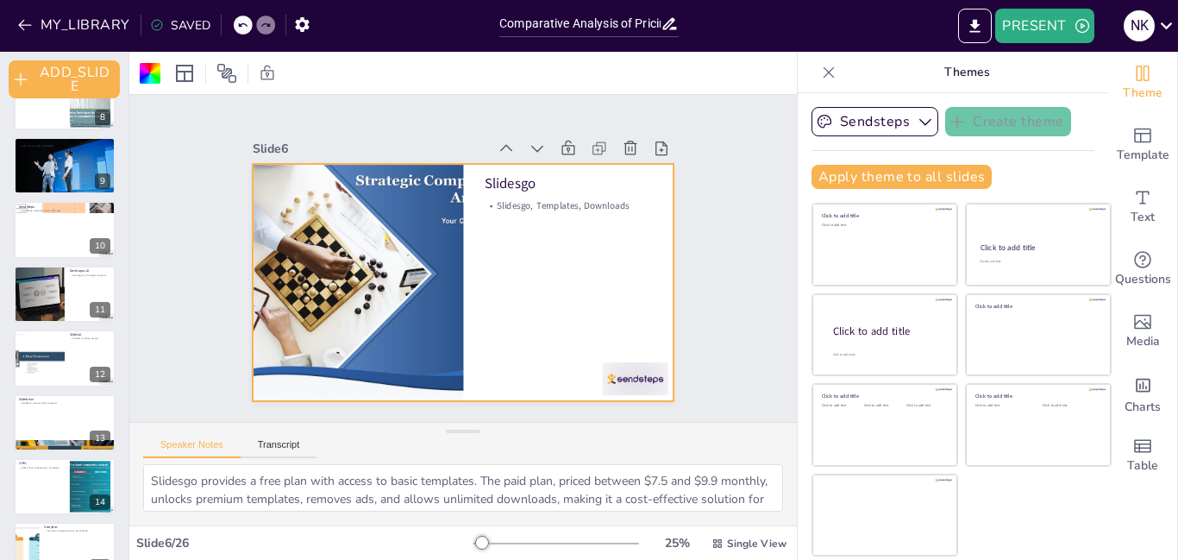
checkbox input "true"
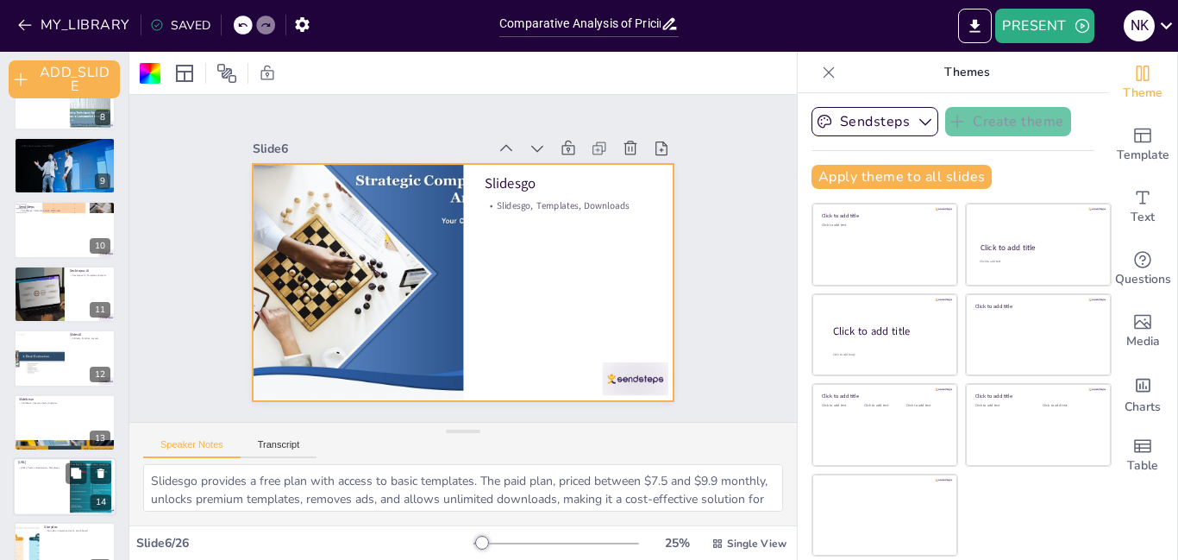
checkbox input "true"
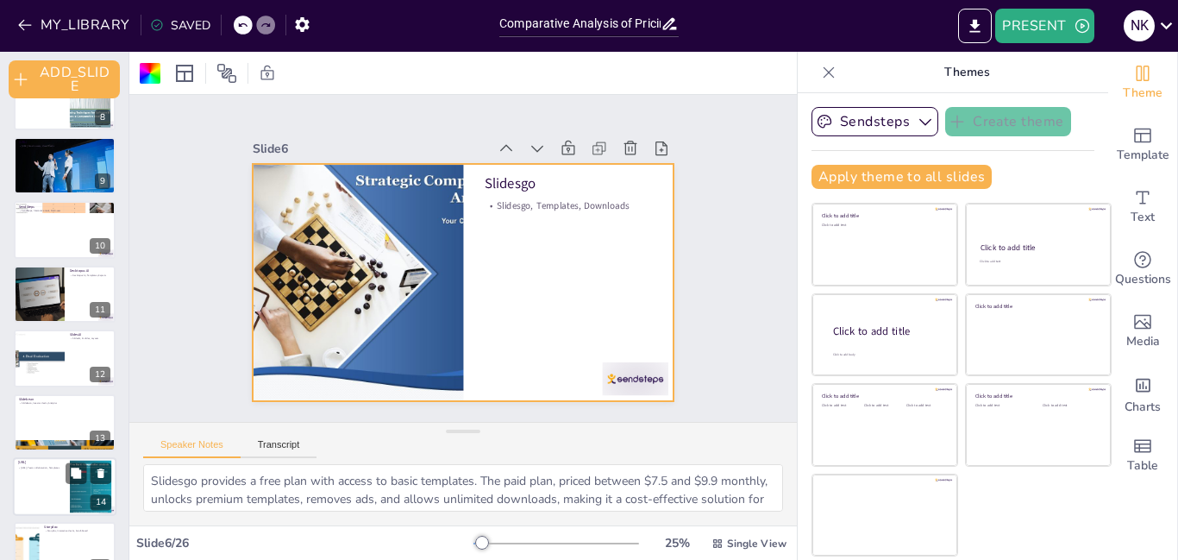
checkbox input "true"
click at [61, 506] on div at bounding box center [64, 486] width 103 height 59
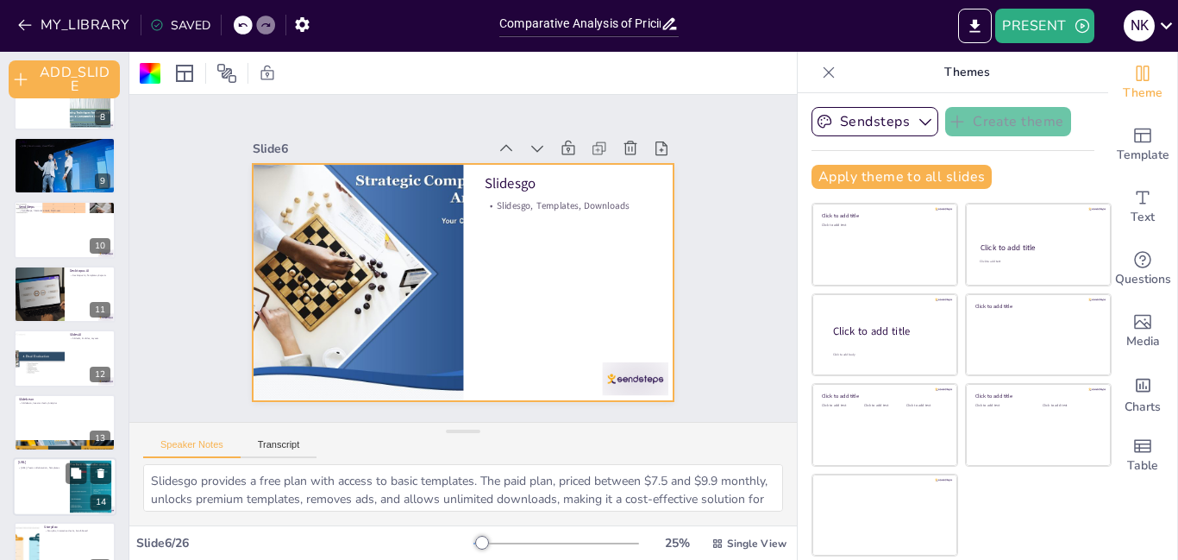
type textarea "Presentations.ai does not provide a free plan. The paid subscription, ranging f…"
checkbox input "true"
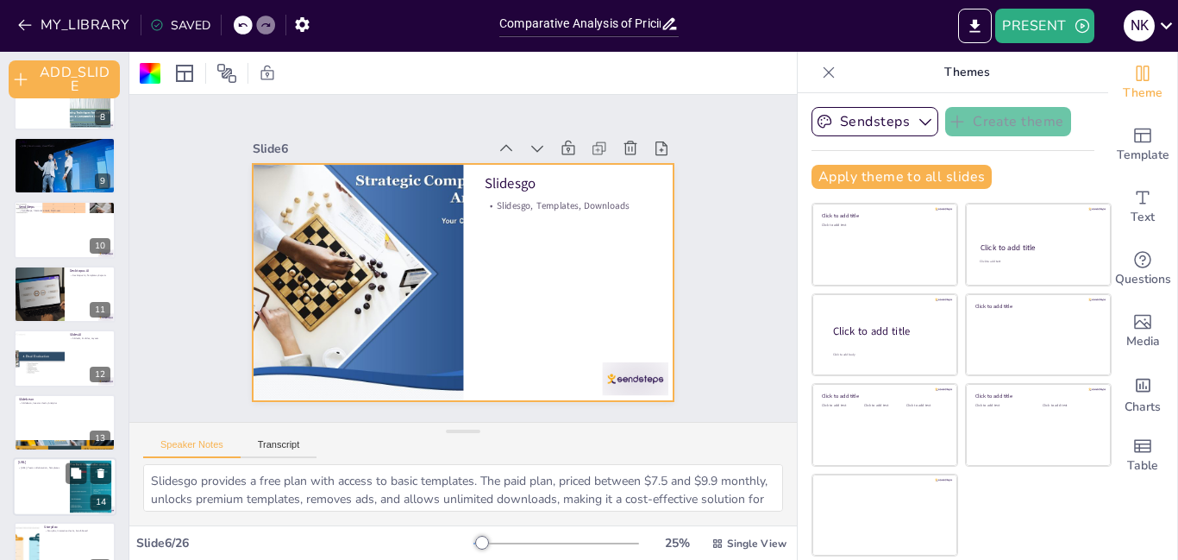
checkbox input "true"
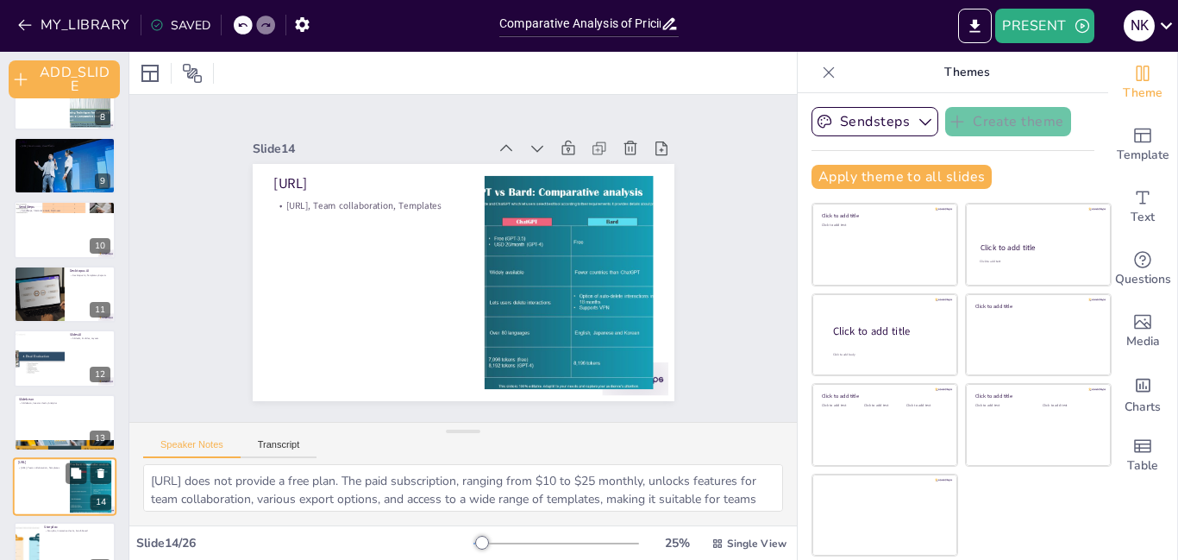
scroll to position [646, 0]
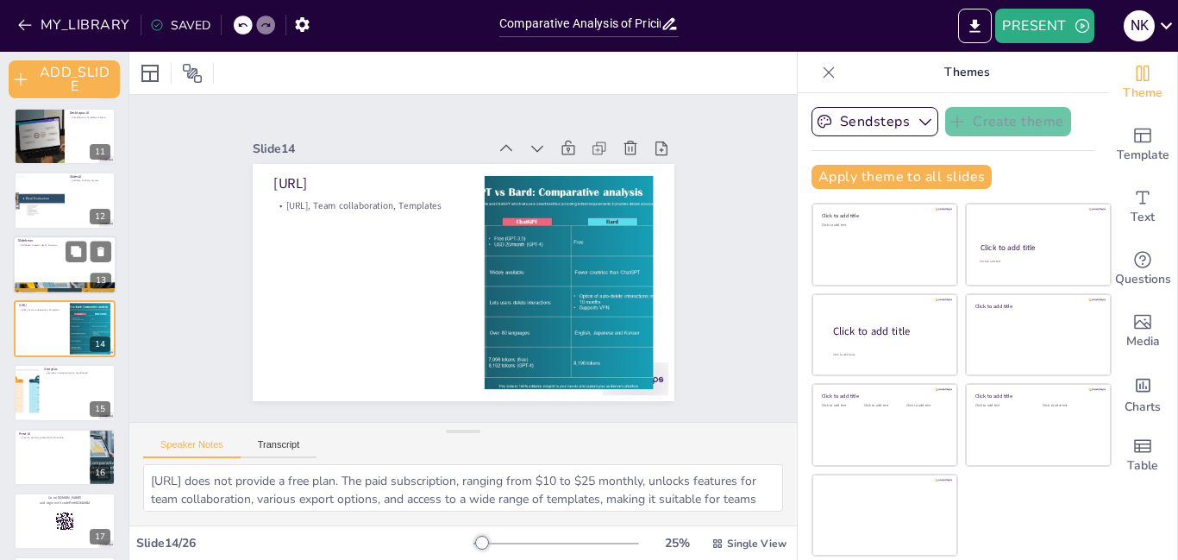
checkbox input "true"
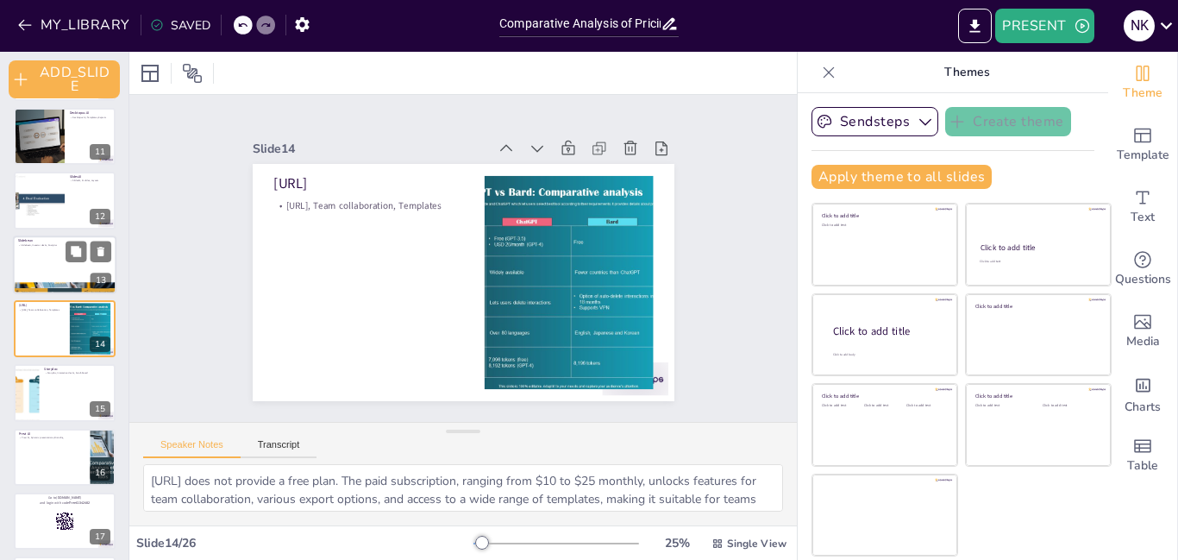
checkbox input "true"
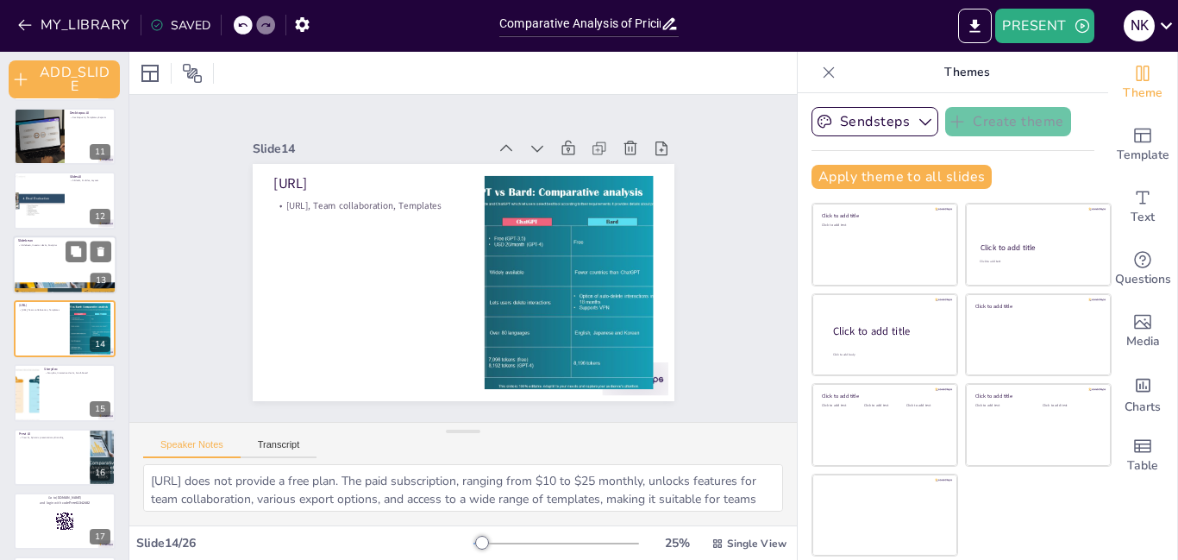
checkbox input "true"
